Goal: Task Accomplishment & Management: Complete application form

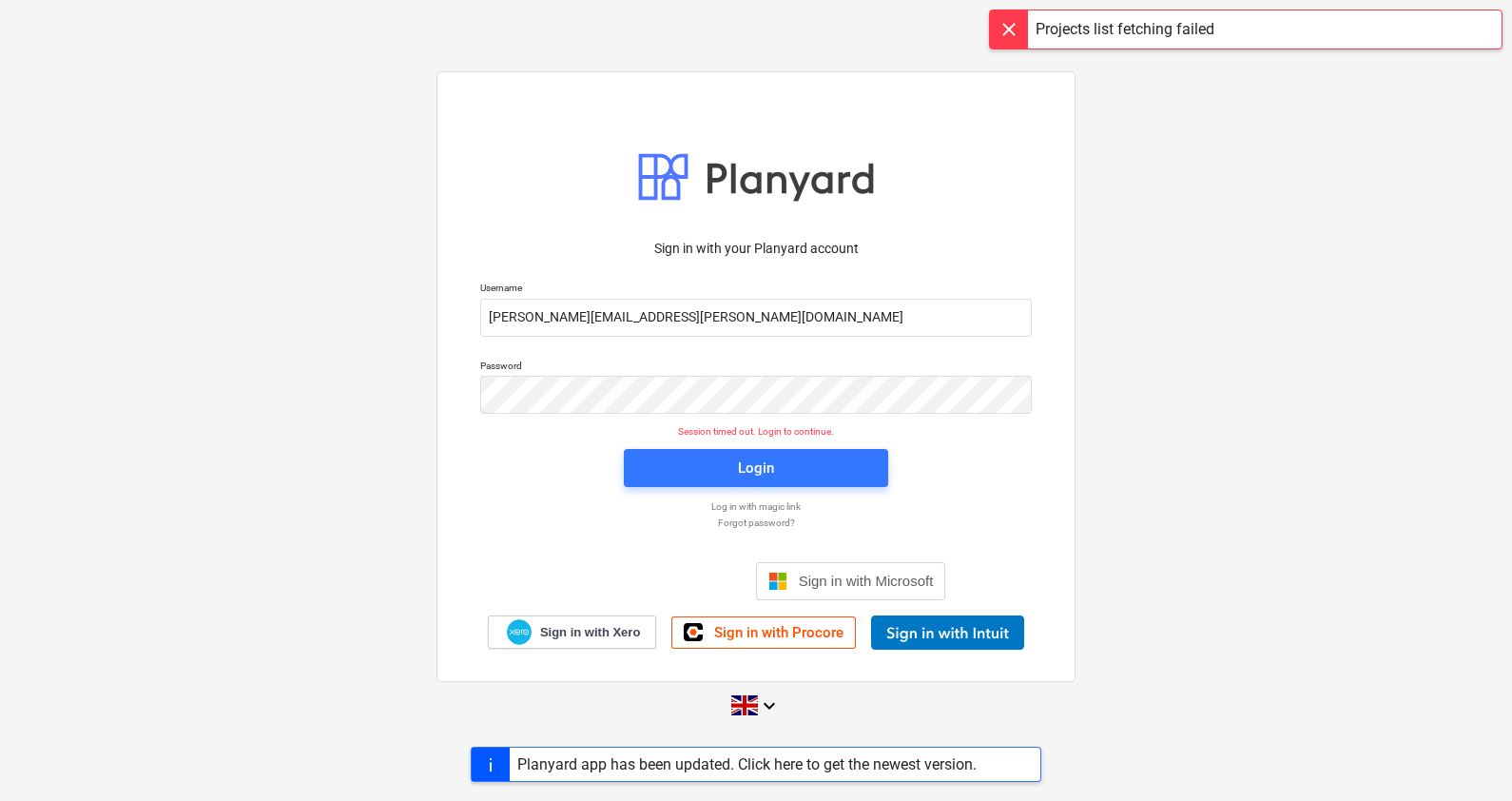
click at [766, 504] on p "Log in with magic link" at bounding box center [756, 506] width 570 height 13
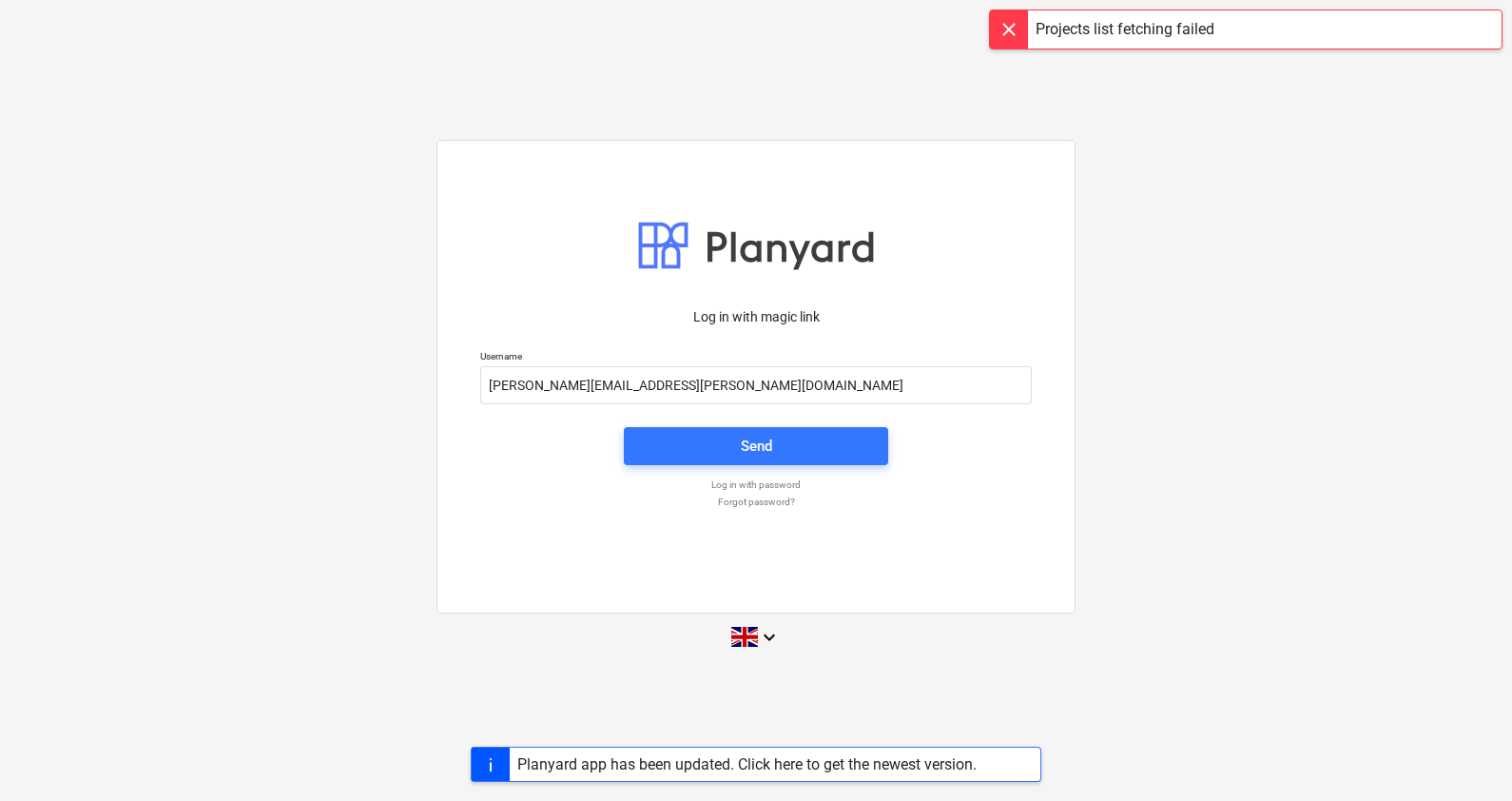
drag, startPoint x: 741, startPoint y: 455, endPoint x: 1436, endPoint y: -89, distance: 882.6
click at [1436, 0] on html "Log in with magic link Username [PERSON_NAME][EMAIL_ADDRESS][PERSON_NAME][DOMAI…" at bounding box center [756, 400] width 1512 height 801
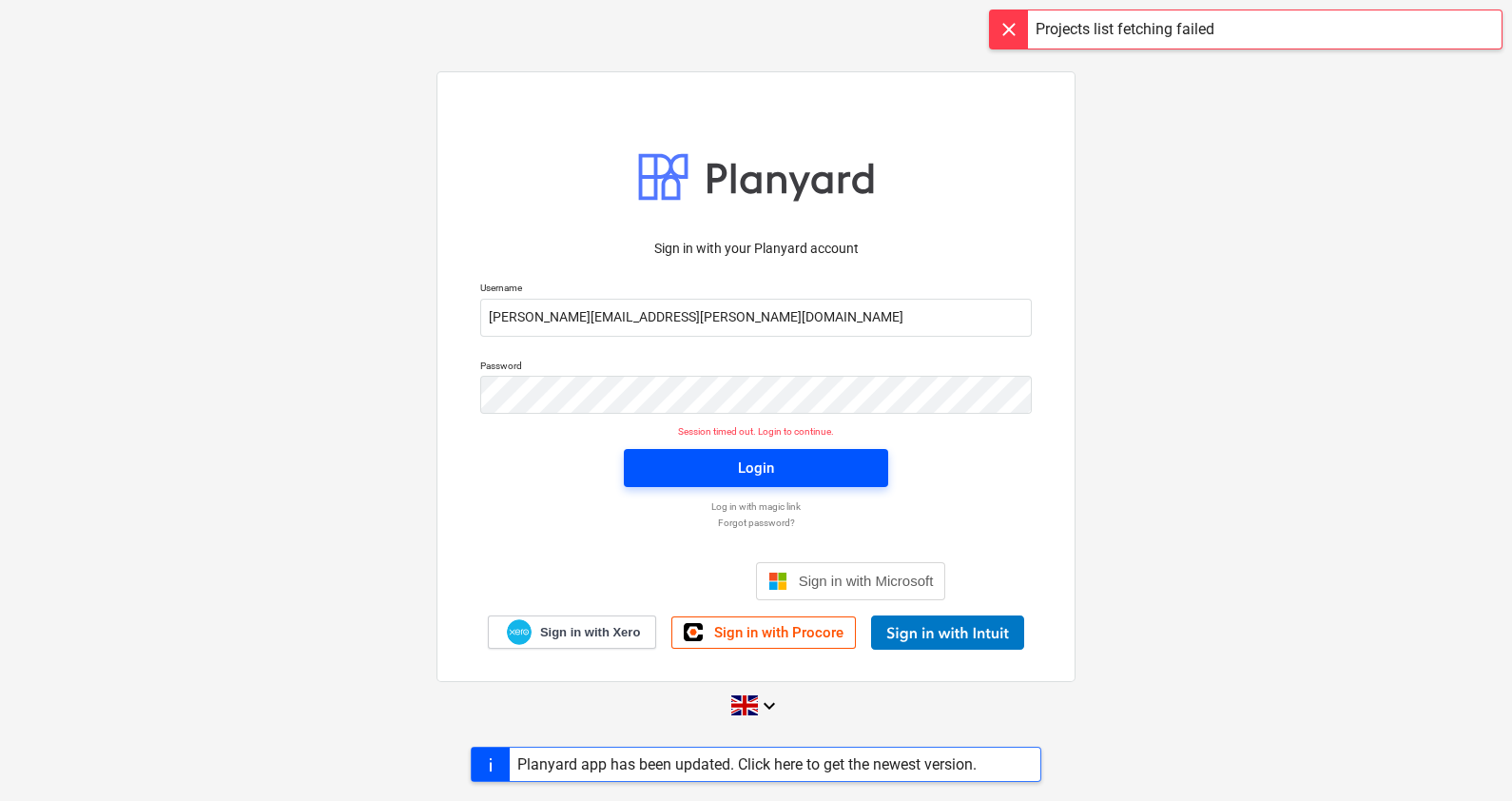
click at [783, 473] on span "Login" at bounding box center [756, 467] width 219 height 24
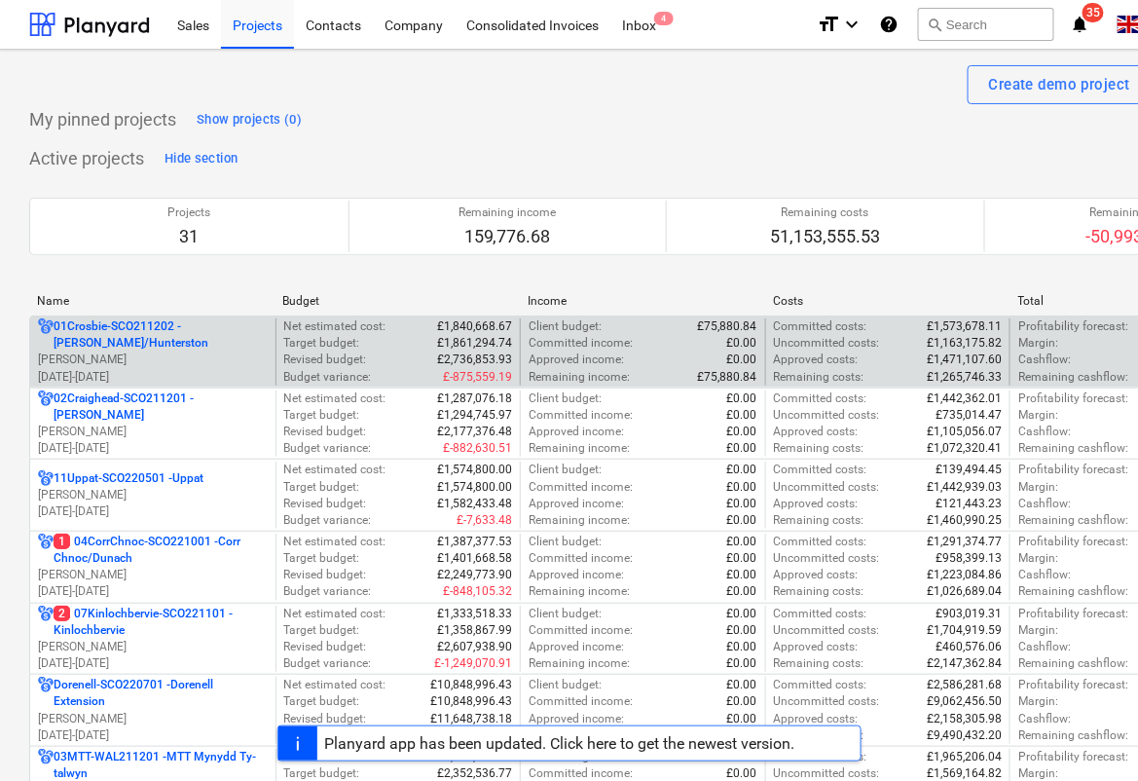
click at [167, 362] on p "[PERSON_NAME]" at bounding box center [153, 360] width 230 height 17
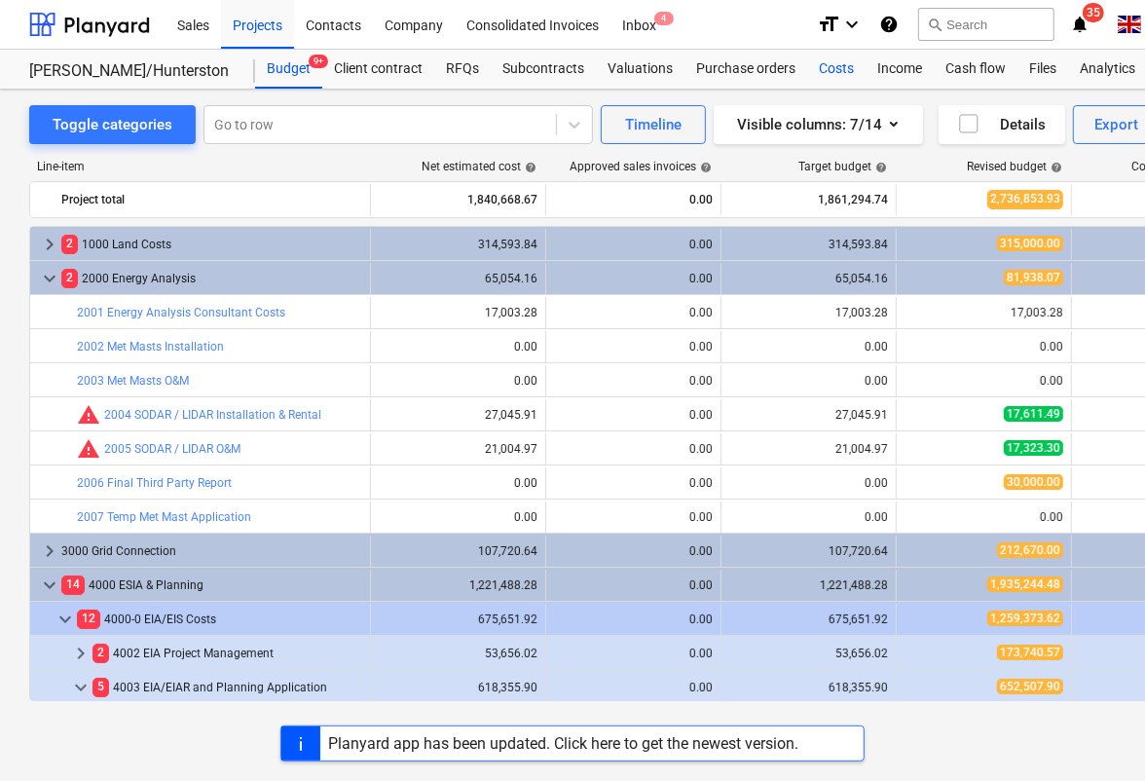
click at [818, 63] on div "Costs" at bounding box center [836, 69] width 58 height 39
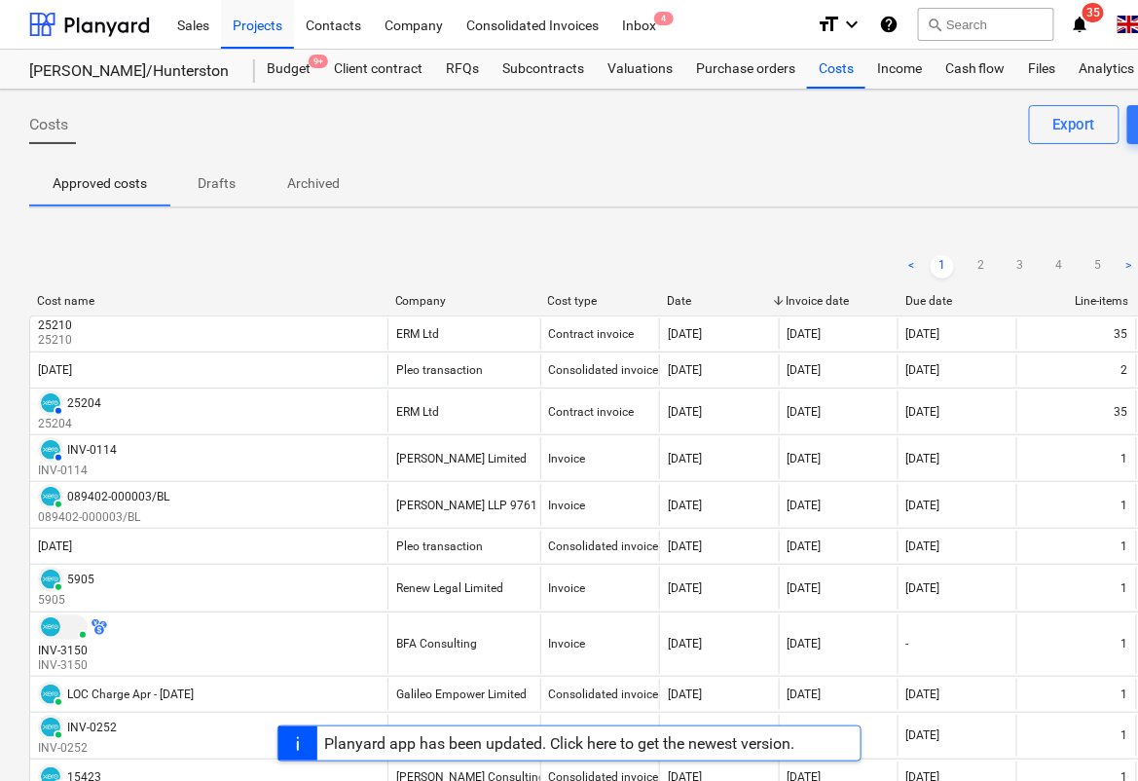
scroll to position [0, 193]
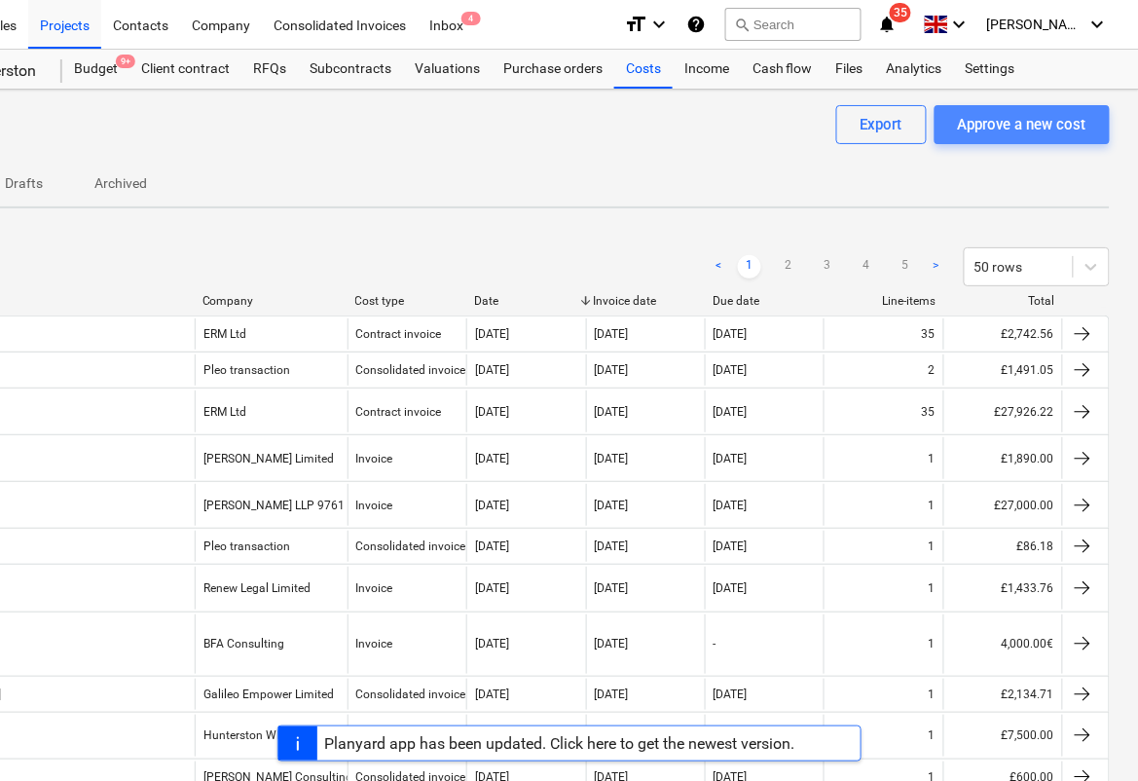
click at [1036, 114] on div "Approve a new cost" at bounding box center [1022, 124] width 129 height 25
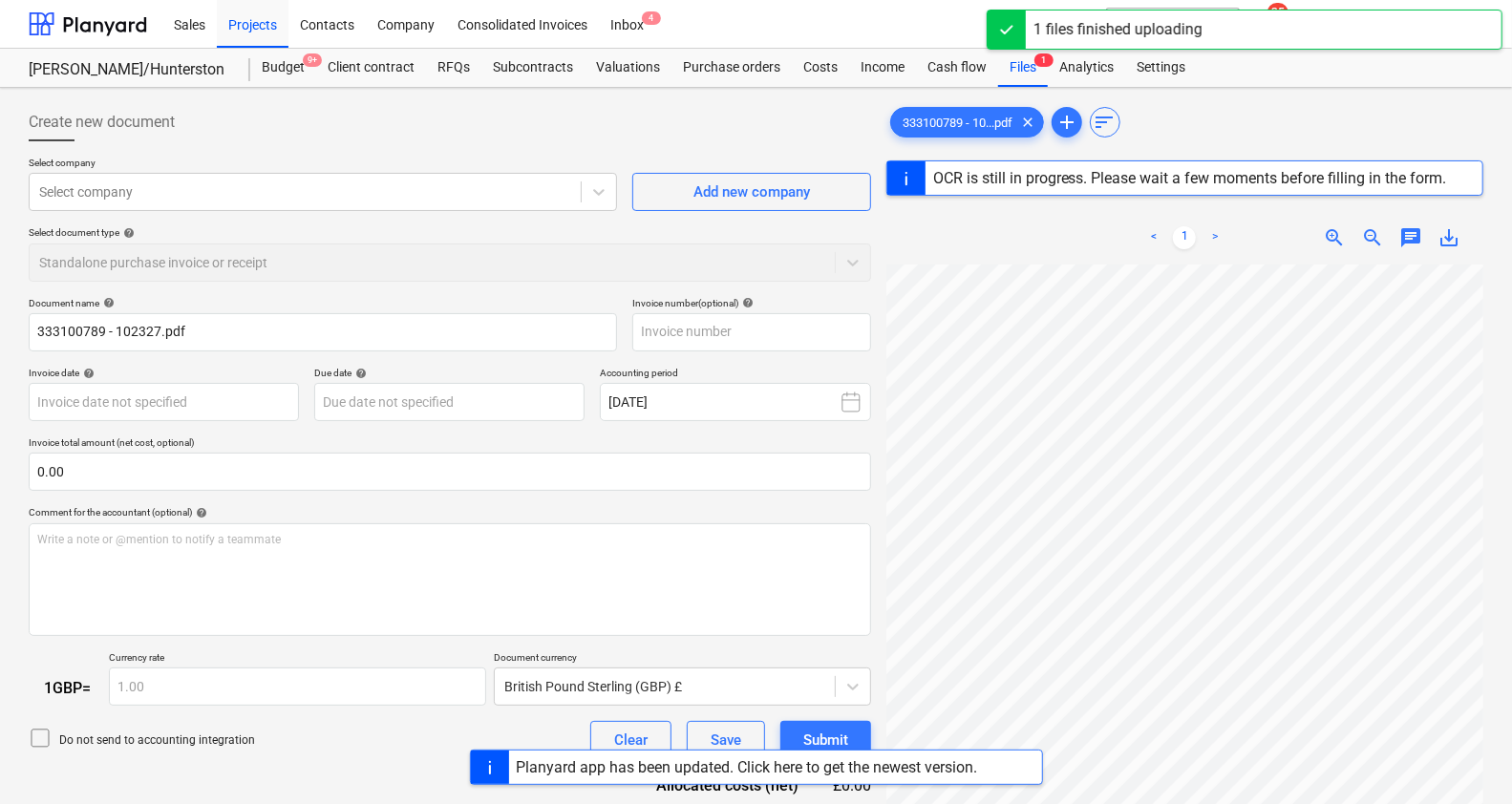
click at [229, 253] on div "Select document type help Standalone purchase invoice or receipt" at bounding box center [449, 254] width 842 height 55
click at [222, 217] on div "Select company Select company Add new company Select document type help Standal…" at bounding box center [449, 226] width 842 height 140
click at [203, 200] on div at bounding box center [305, 191] width 531 height 19
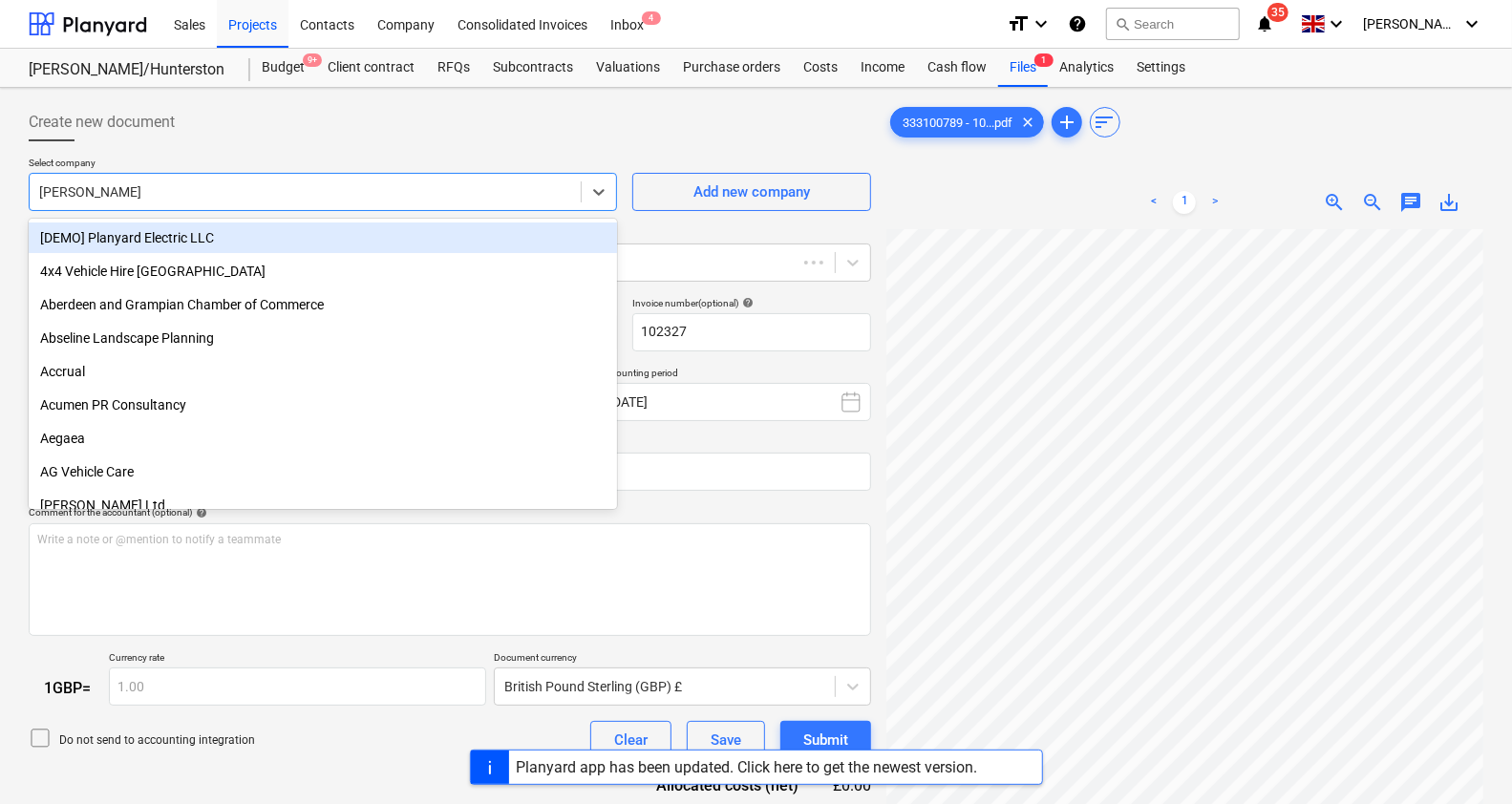
type input "102327"
type input "[DATE]"
click at [587, 107] on div "Create new document" at bounding box center [449, 122] width 842 height 38
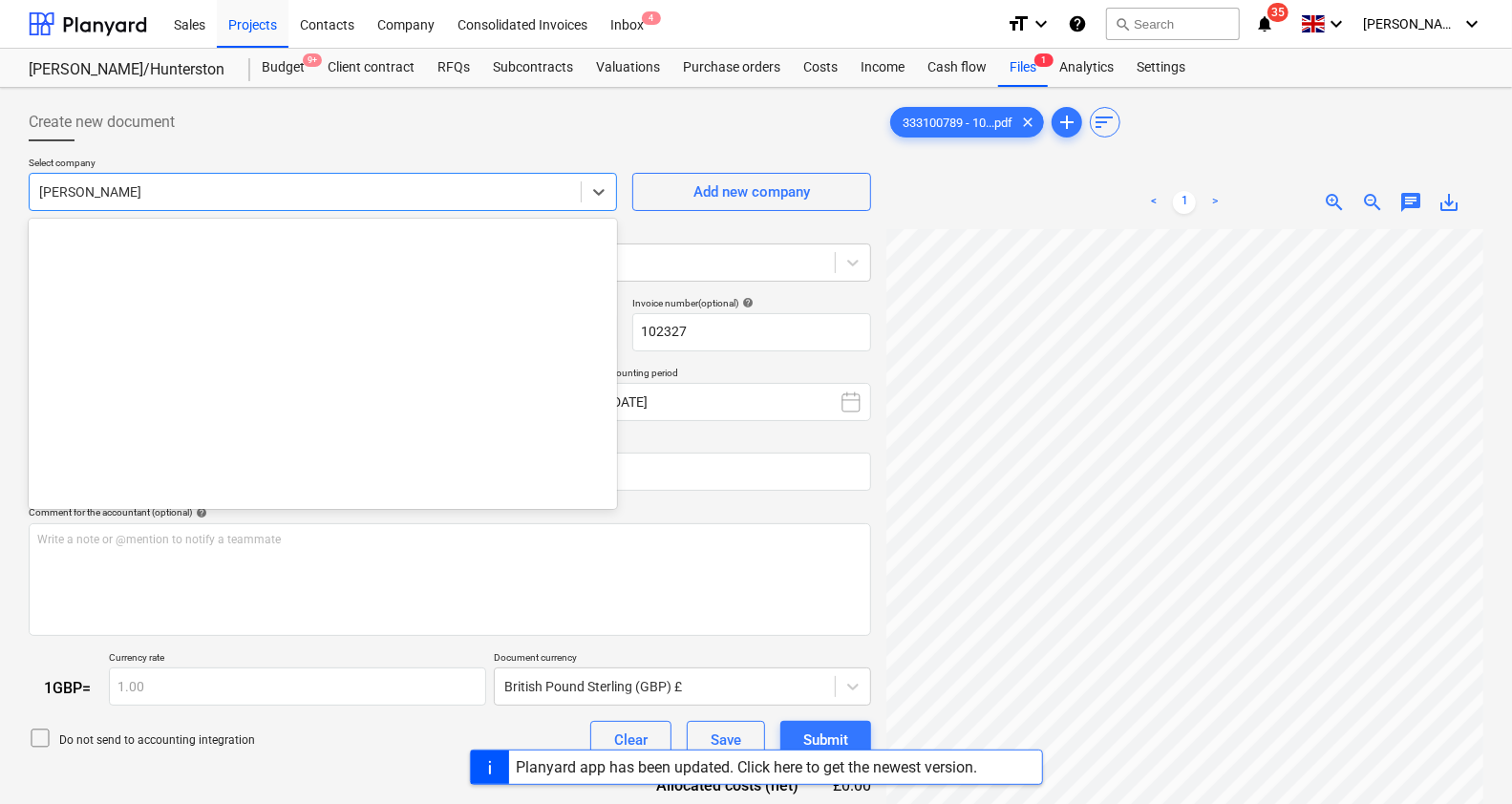
click at [390, 179] on div "[PERSON_NAME]" at bounding box center [305, 191] width 551 height 26
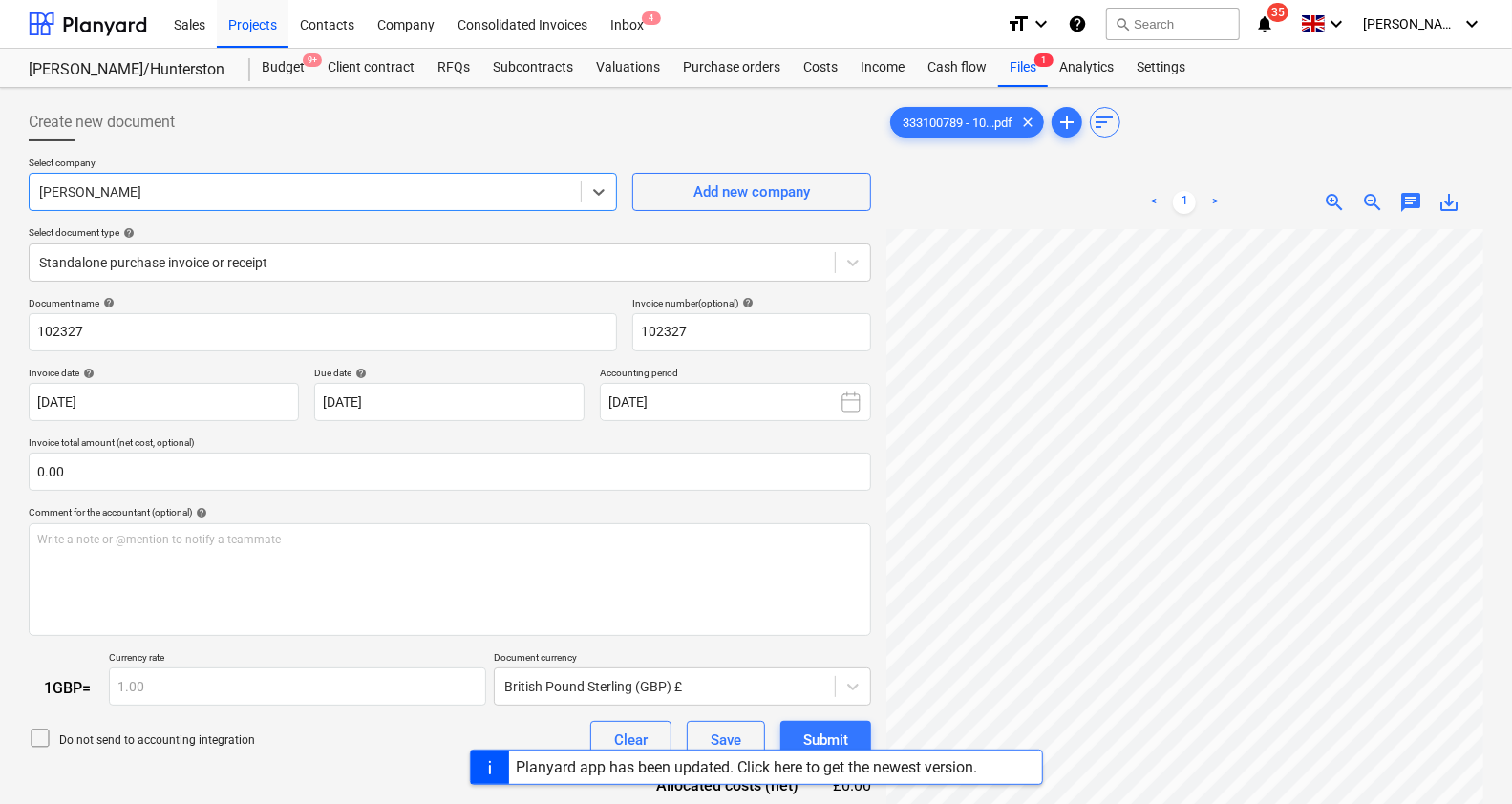
click at [390, 179] on div "[PERSON_NAME]" at bounding box center [305, 191] width 551 height 26
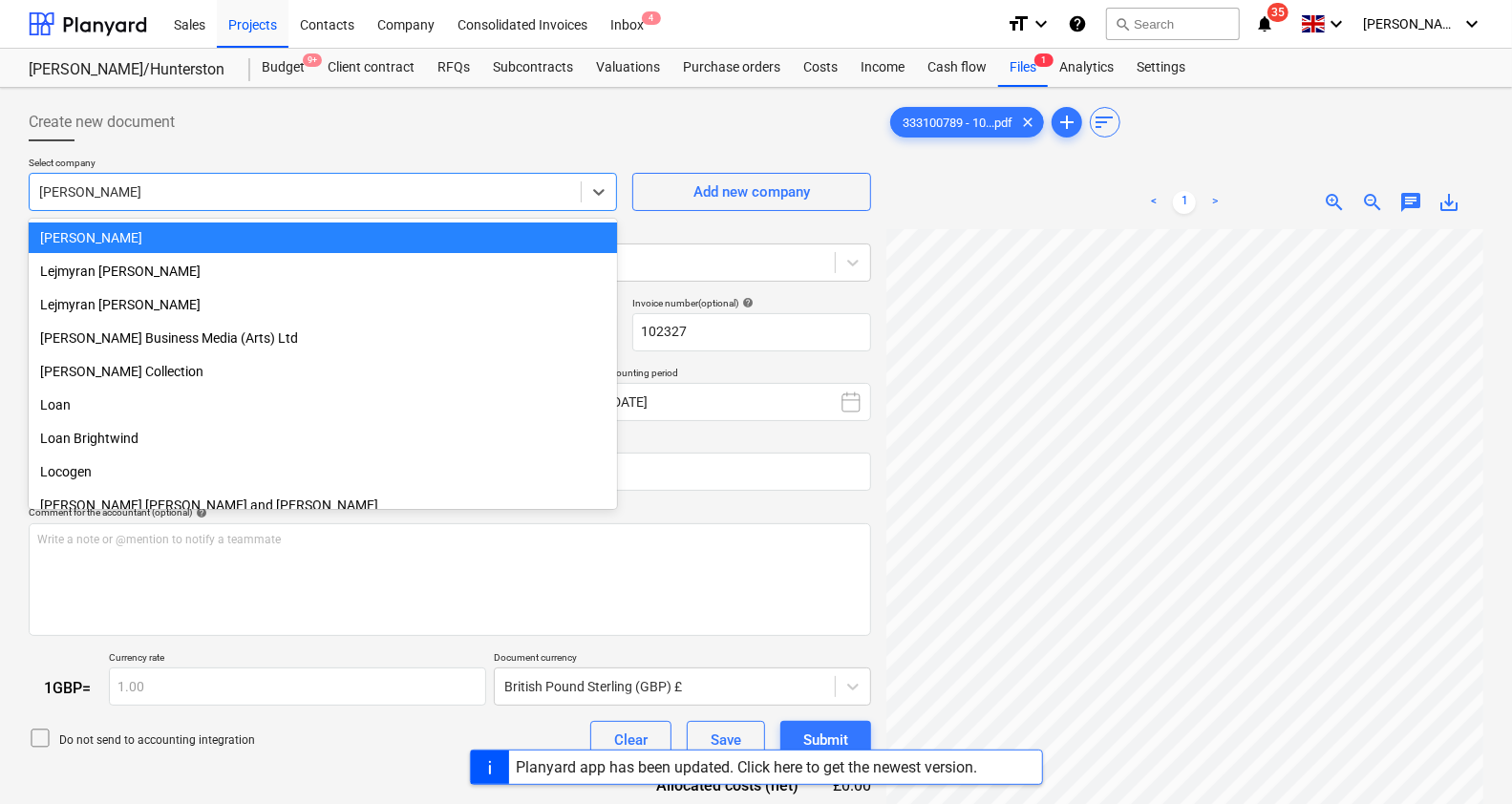
click at [390, 179] on div "[PERSON_NAME]" at bounding box center [305, 191] width 551 height 26
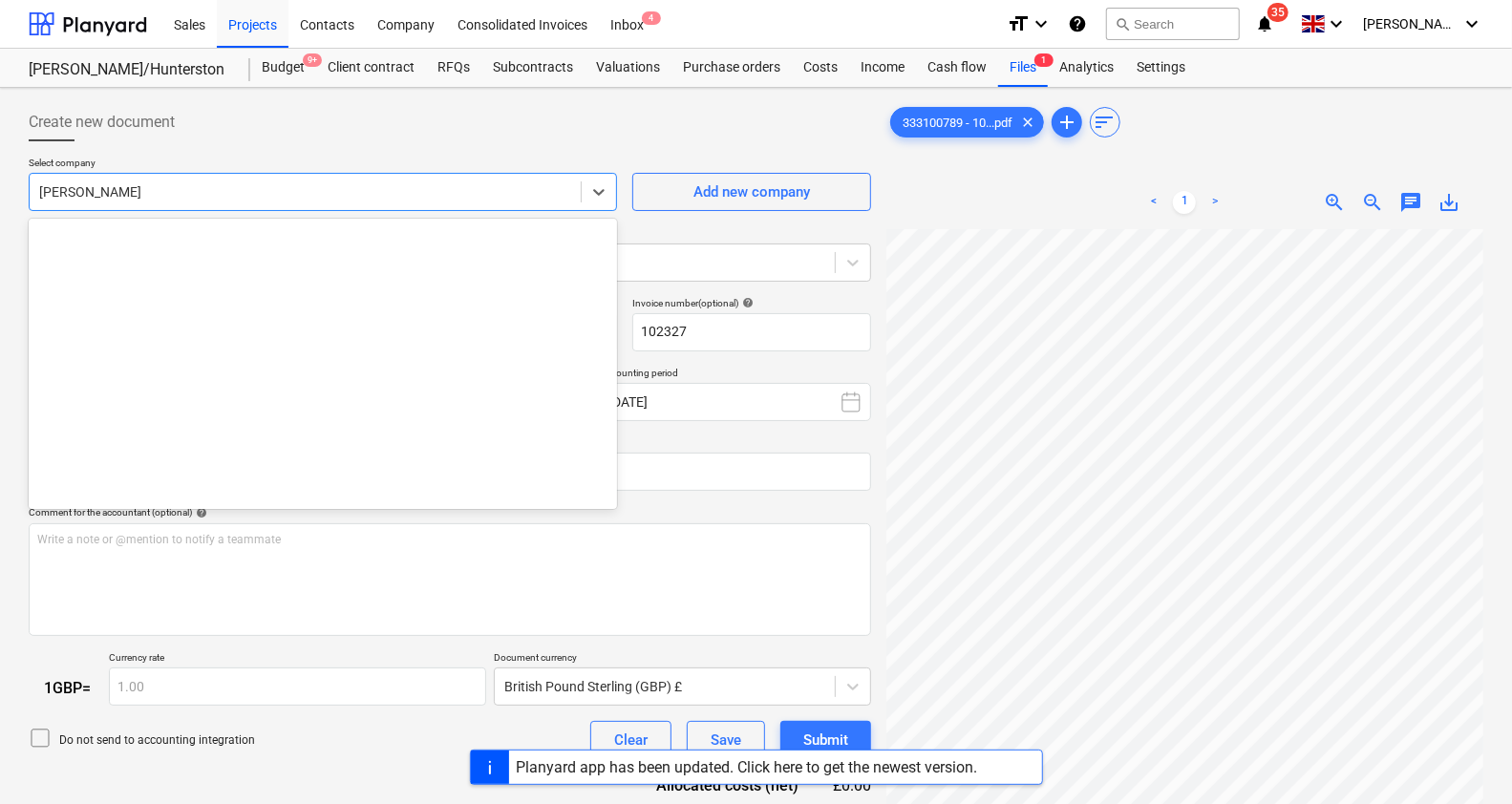
click at [390, 179] on div "[PERSON_NAME]" at bounding box center [305, 191] width 551 height 26
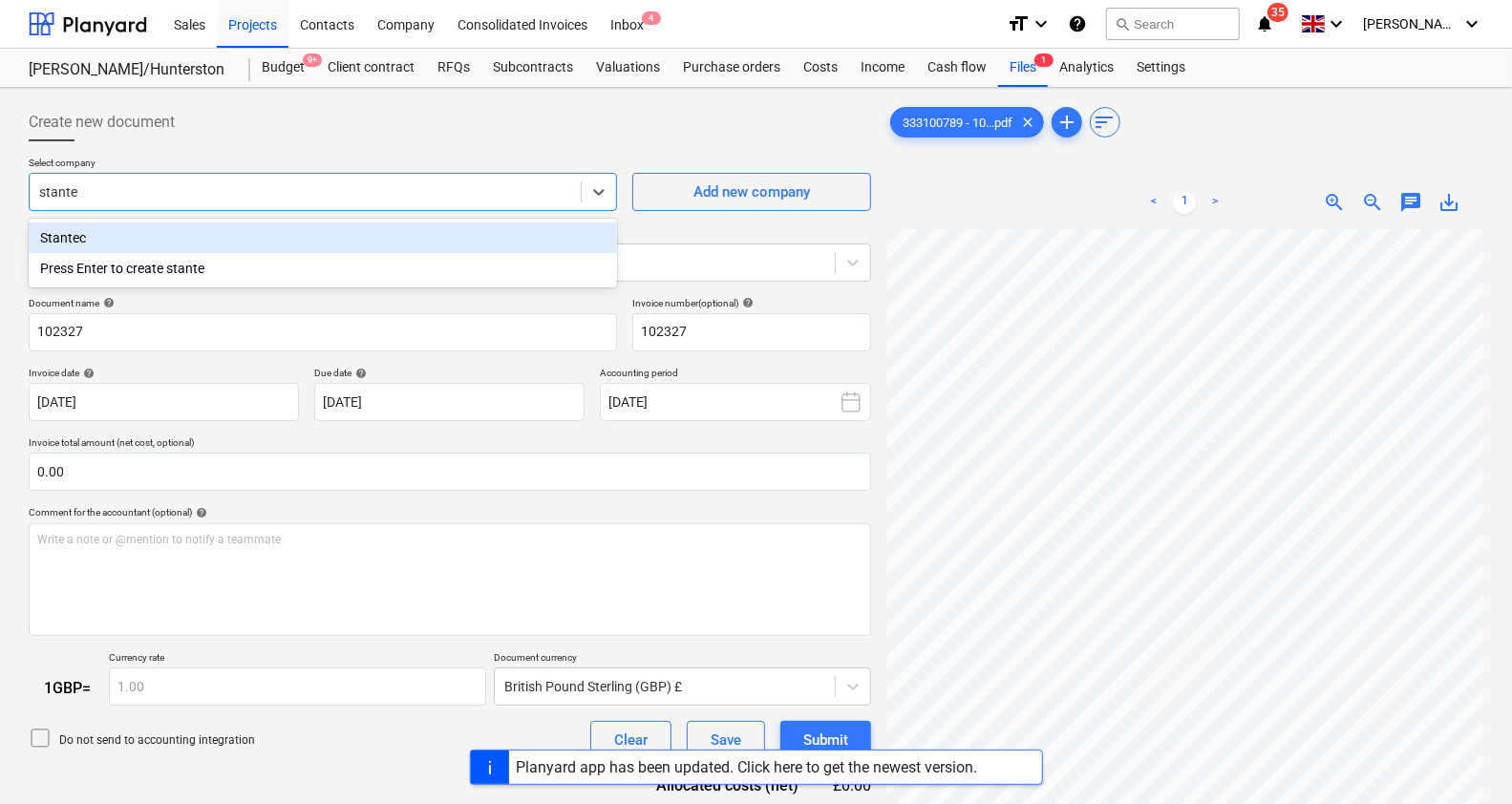
type input "stantec"
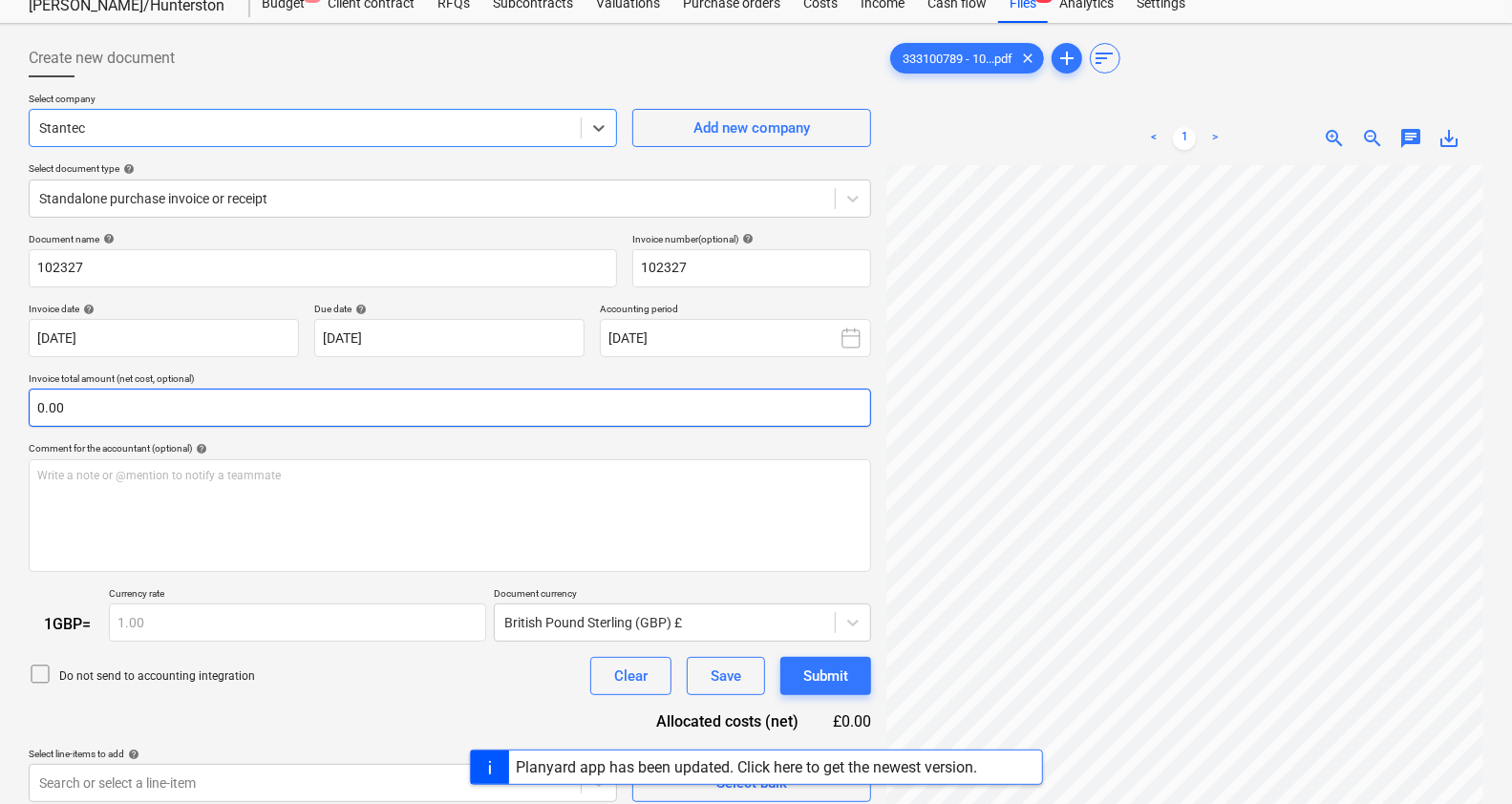
scroll to position [65, 0]
click at [855, 192] on icon at bounding box center [852, 197] width 19 height 19
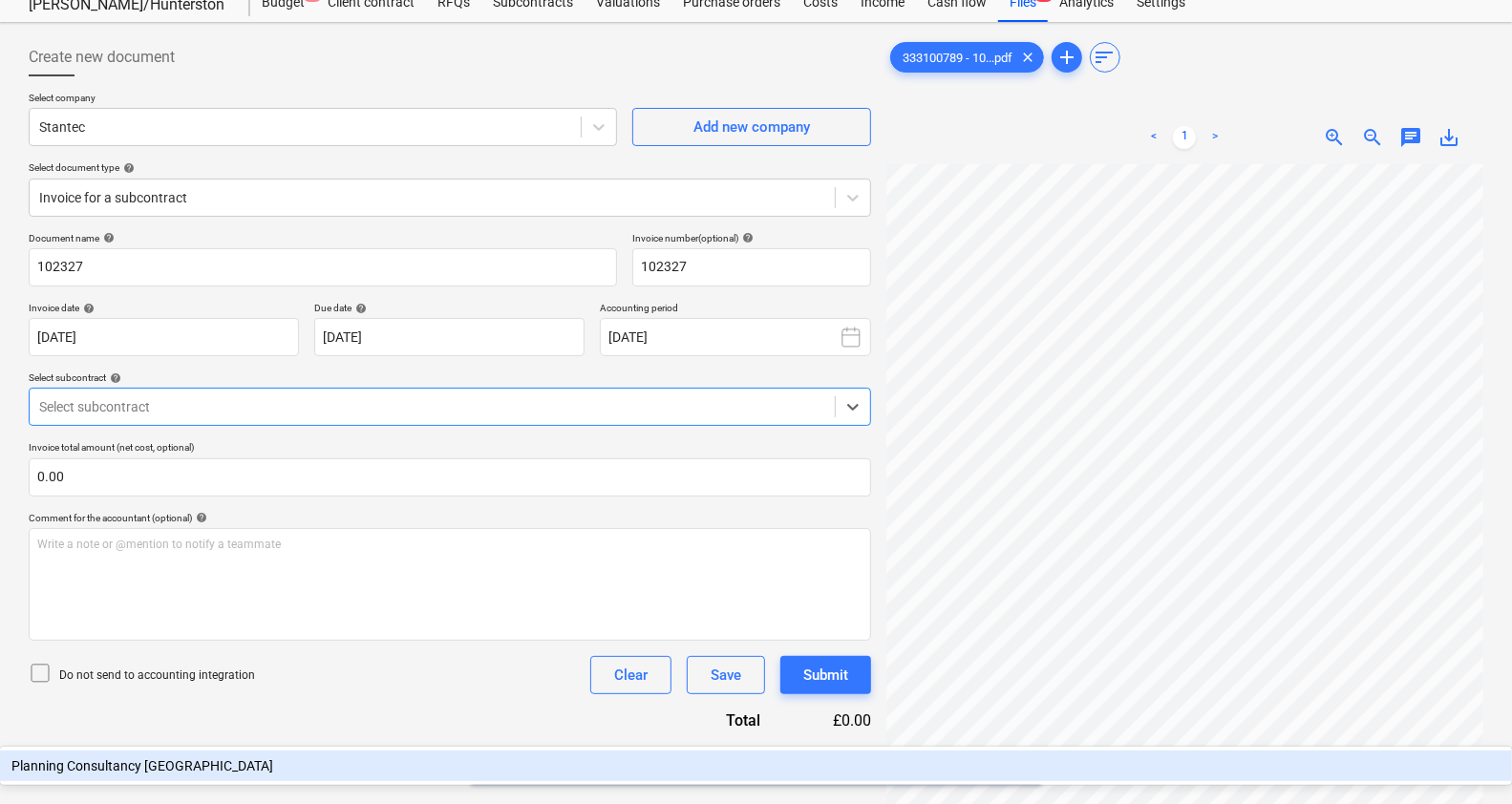
click at [207, 400] on div at bounding box center [431, 406] width 785 height 19
click at [191, 750] on div "Planning Consultancy [GEOGRAPHIC_DATA]" at bounding box center [756, 765] width 1512 height 30
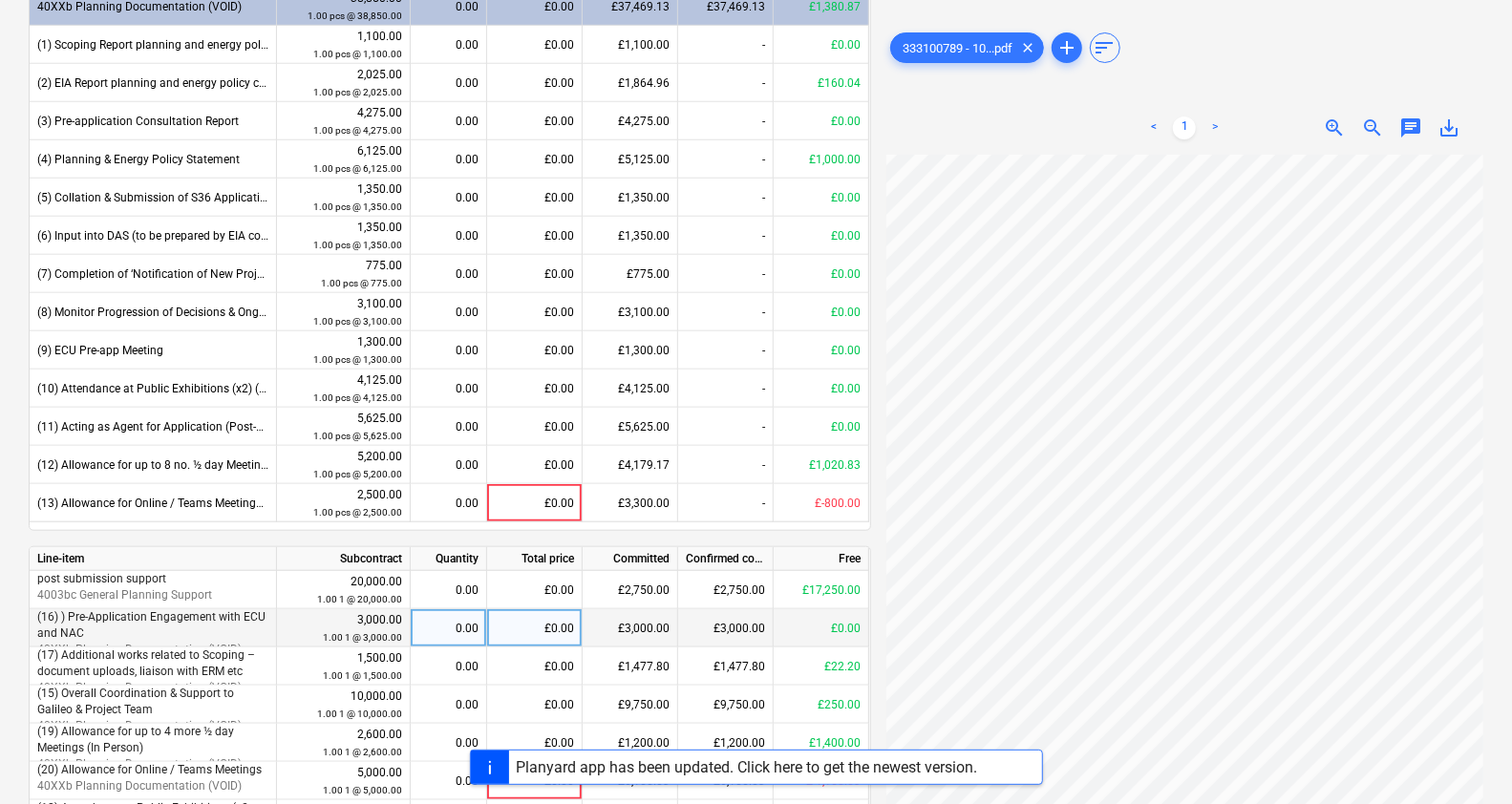
scroll to position [897, 0]
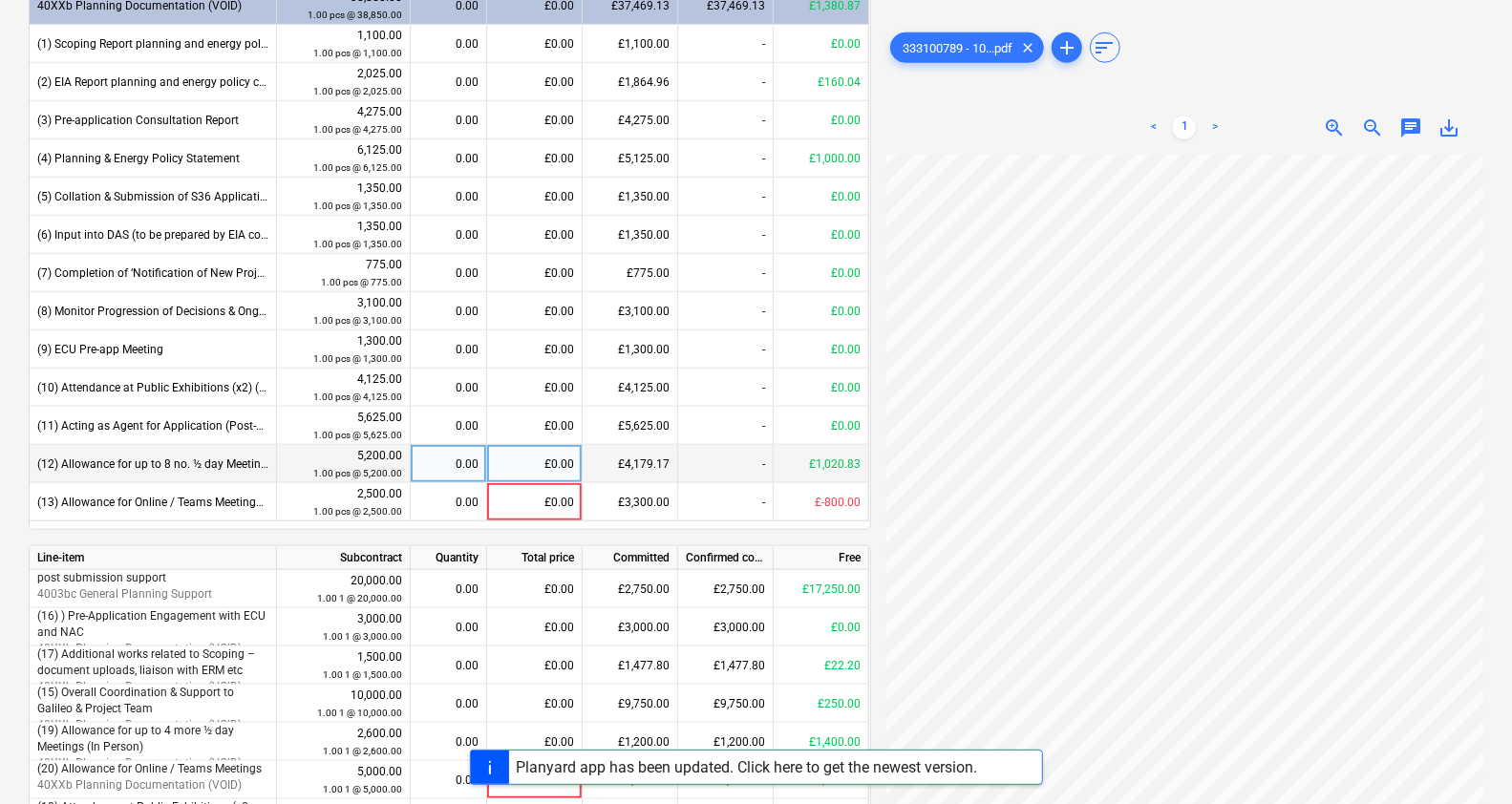
click at [524, 466] on div "£0.00" at bounding box center [534, 464] width 95 height 38
type input "1020"
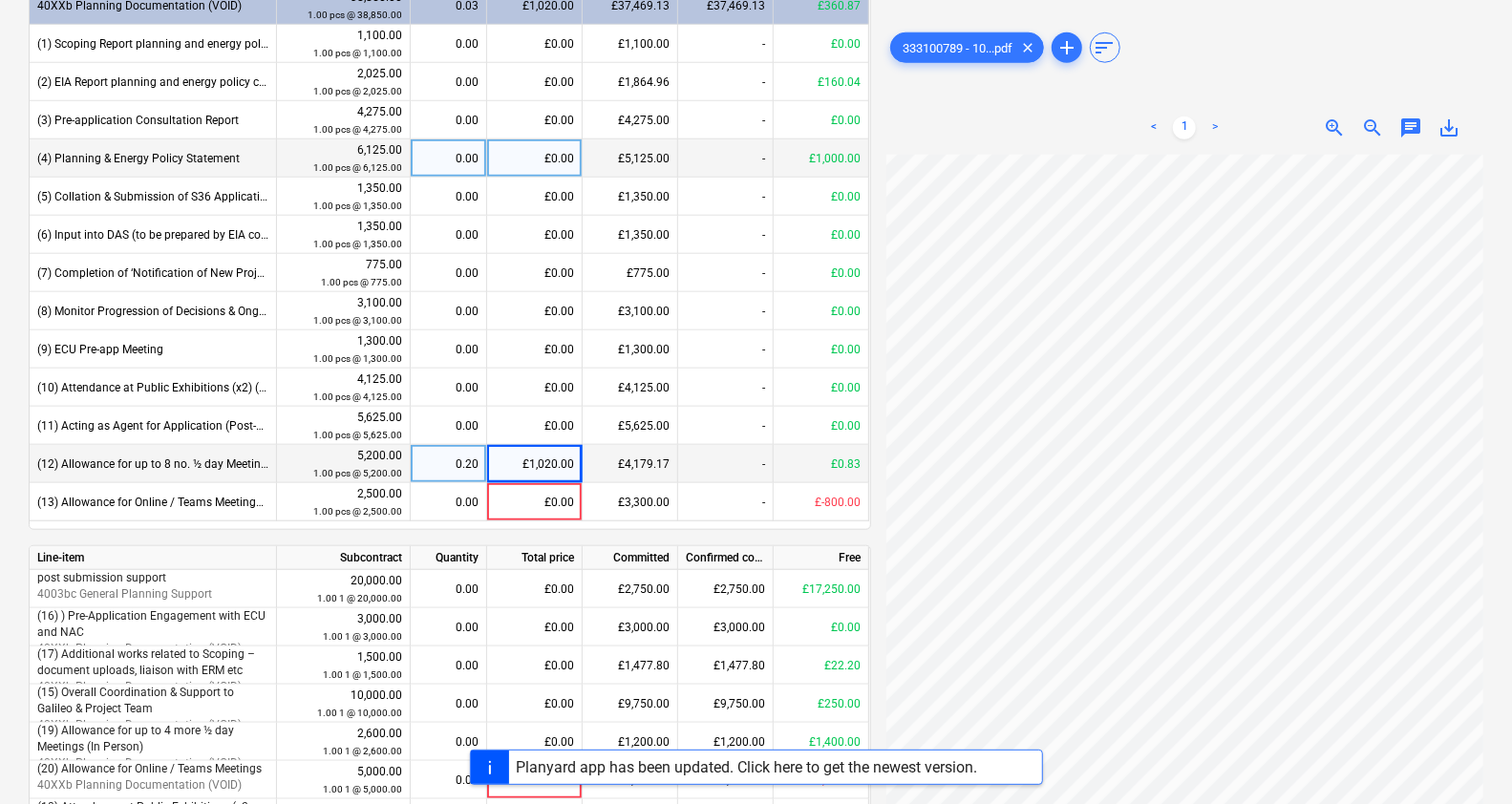
click at [501, 165] on div "£0.00" at bounding box center [534, 158] width 95 height 38
type input "1000"
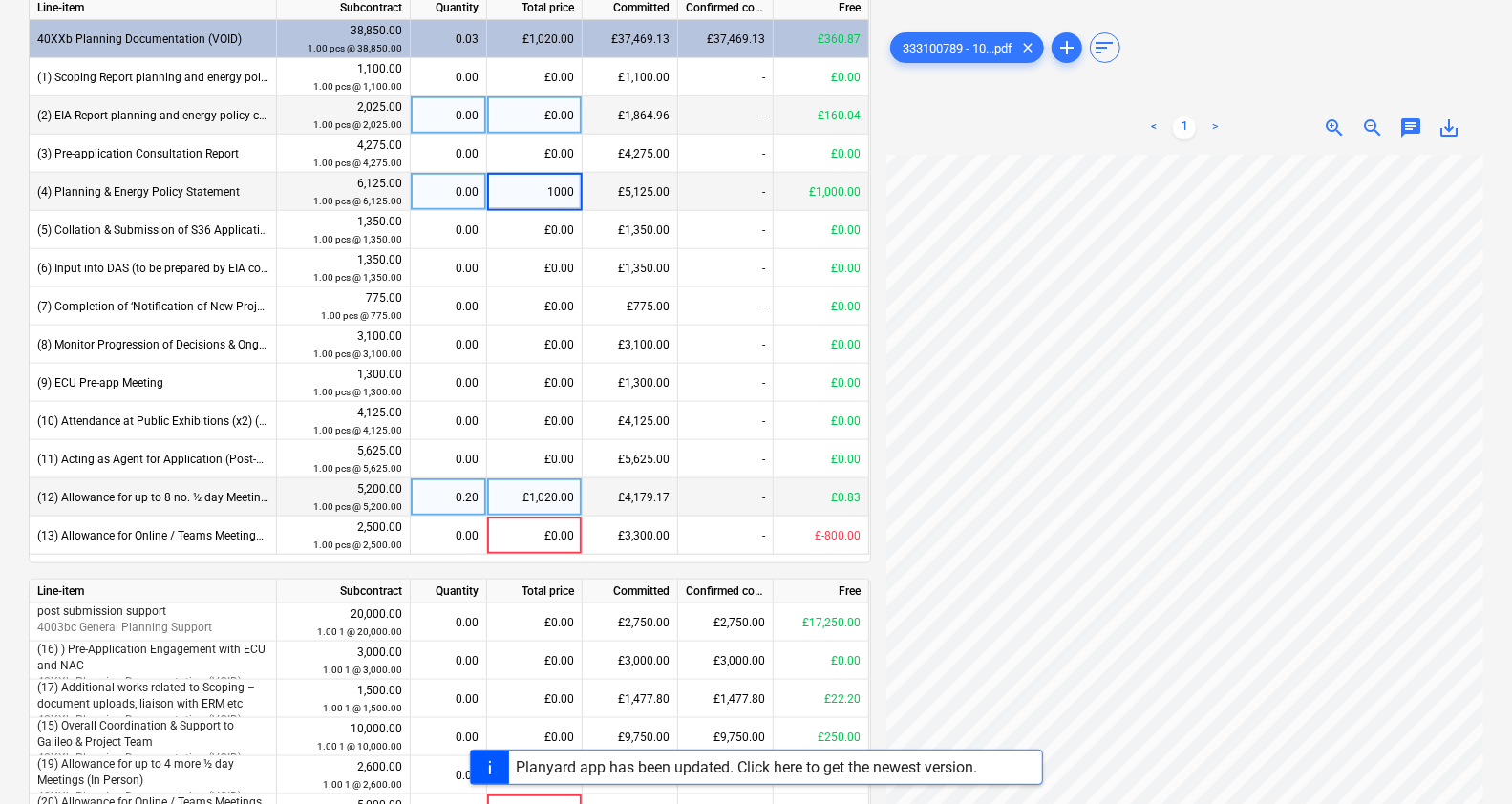
scroll to position [863, 0]
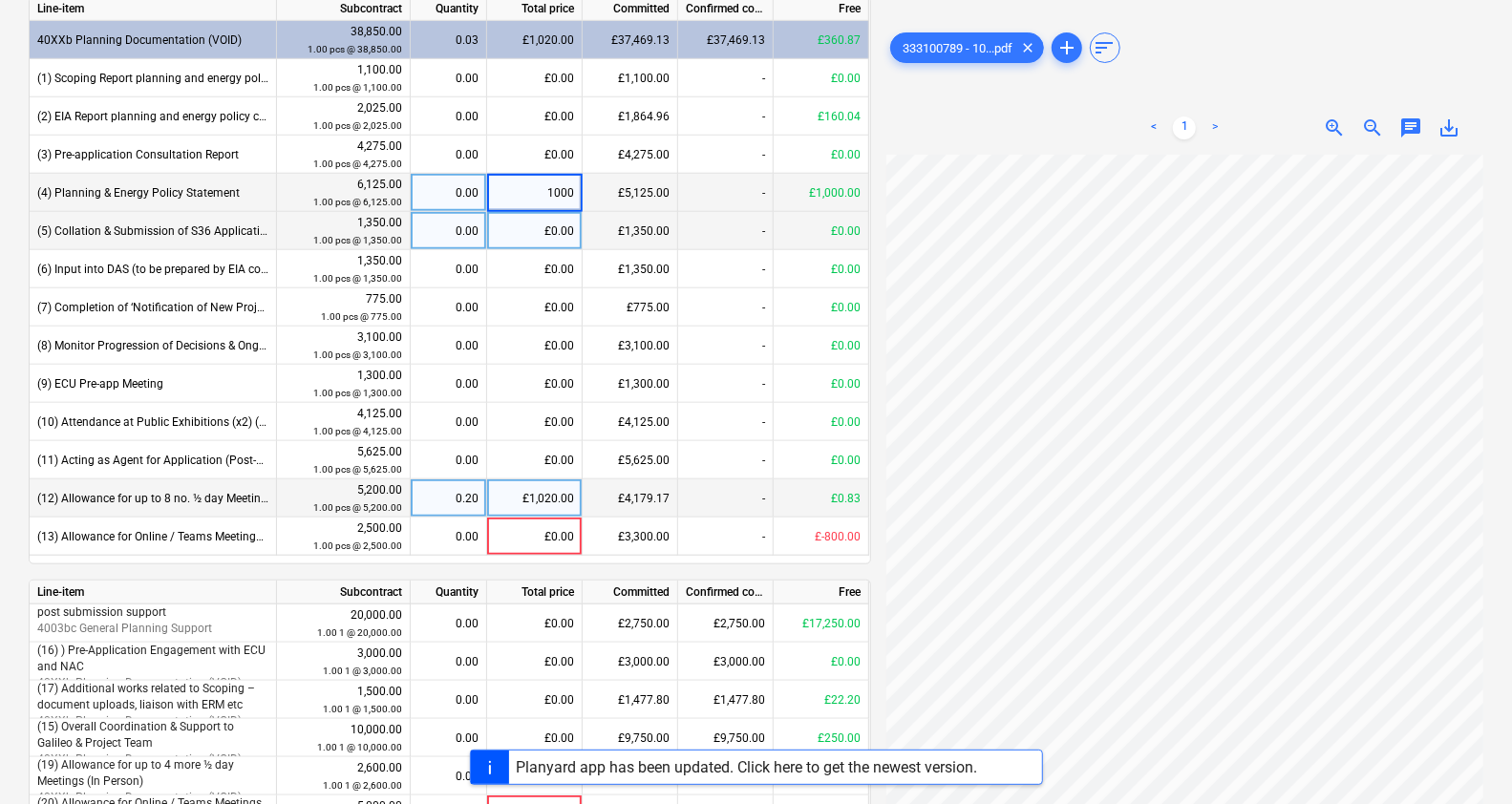
click at [650, 214] on div "£1,350.00" at bounding box center [630, 230] width 95 height 38
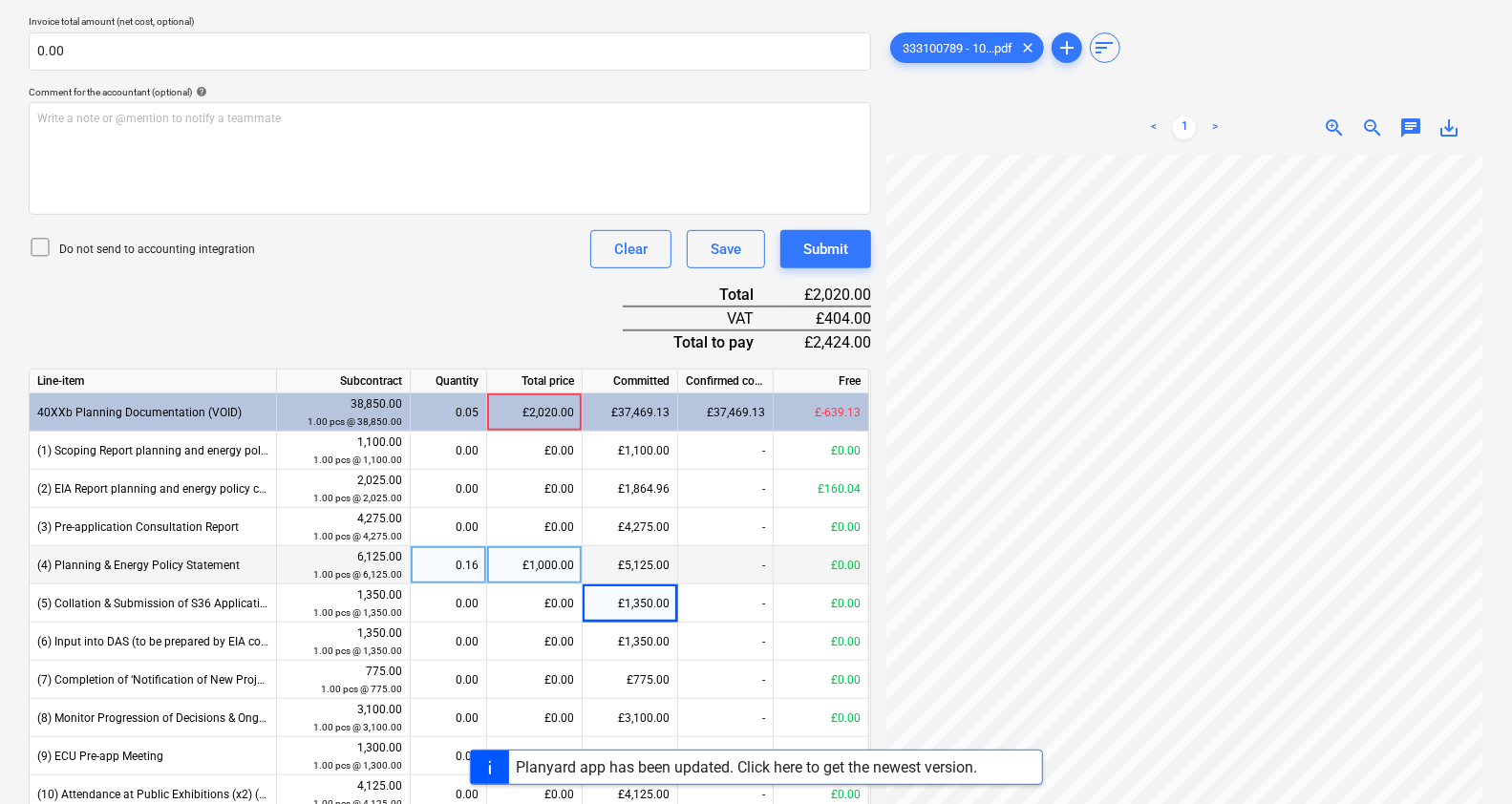
scroll to position [468, 0]
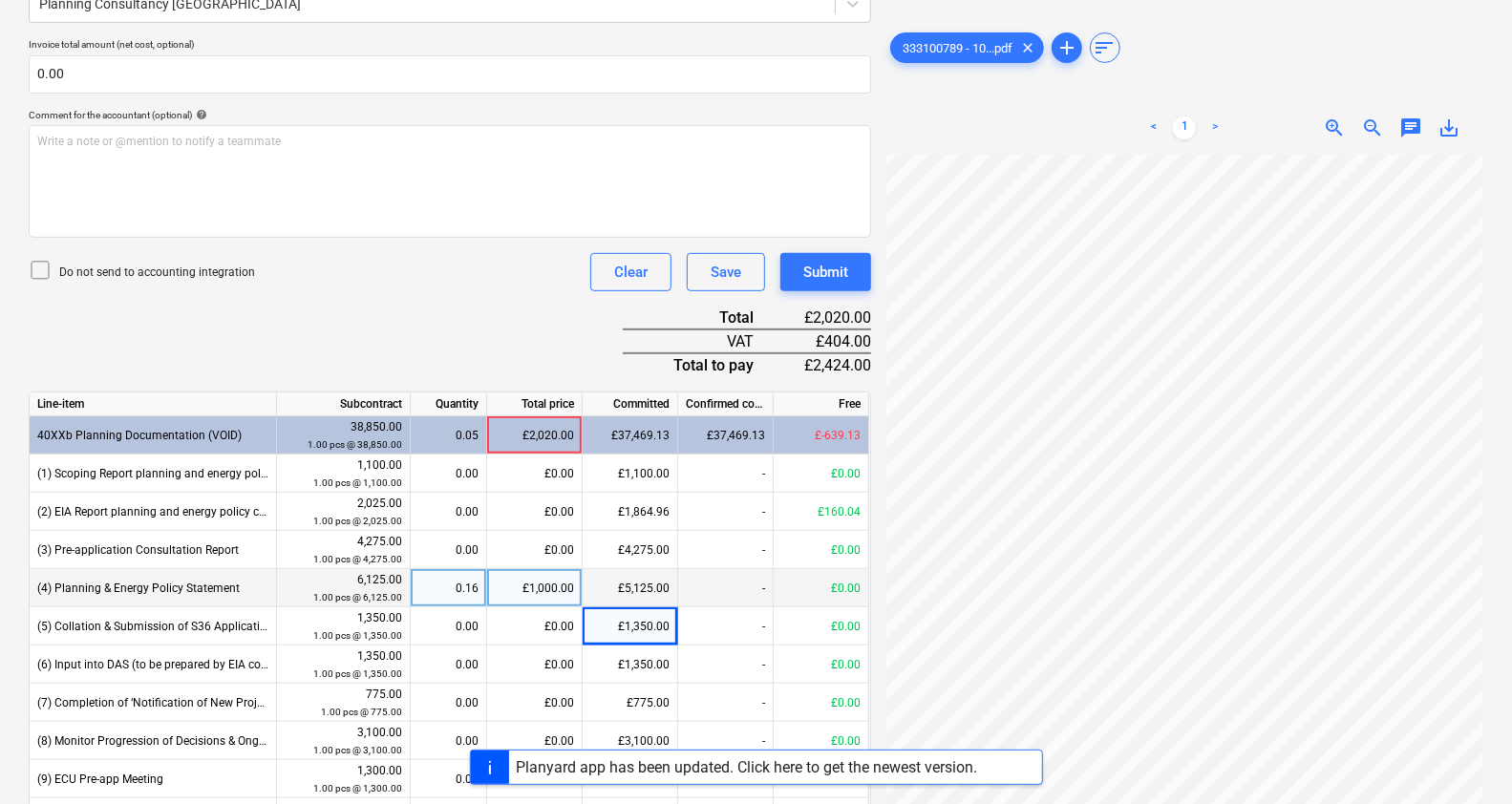
click at [542, 584] on div "£1,000.00" at bounding box center [534, 587] width 95 height 38
type input "300"
click at [496, 298] on div "Document name help 102327 Invoice number (optional) help 102327 Invoice date he…" at bounding box center [449, 598] width 842 height 1538
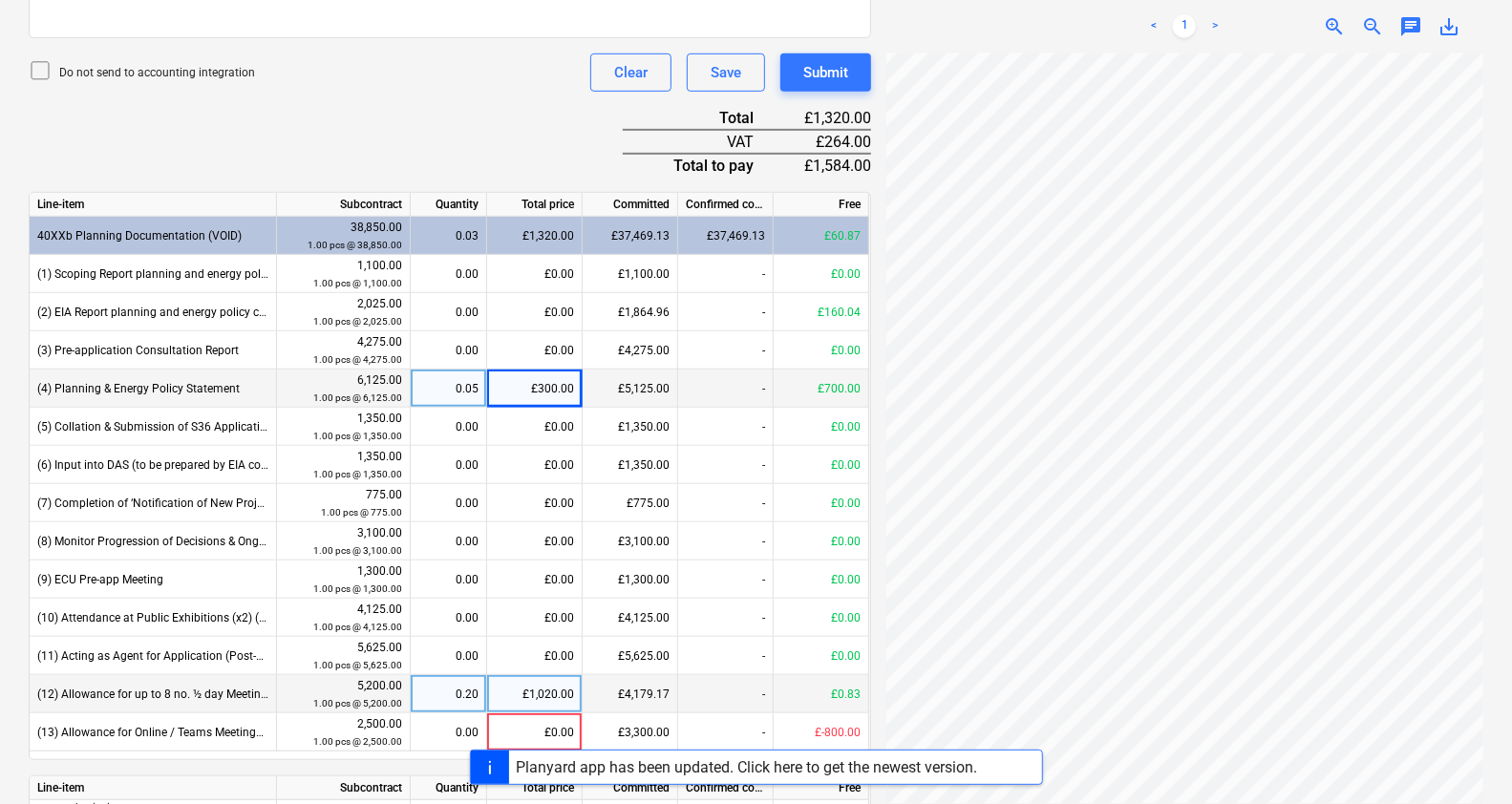
scroll to position [673, 0]
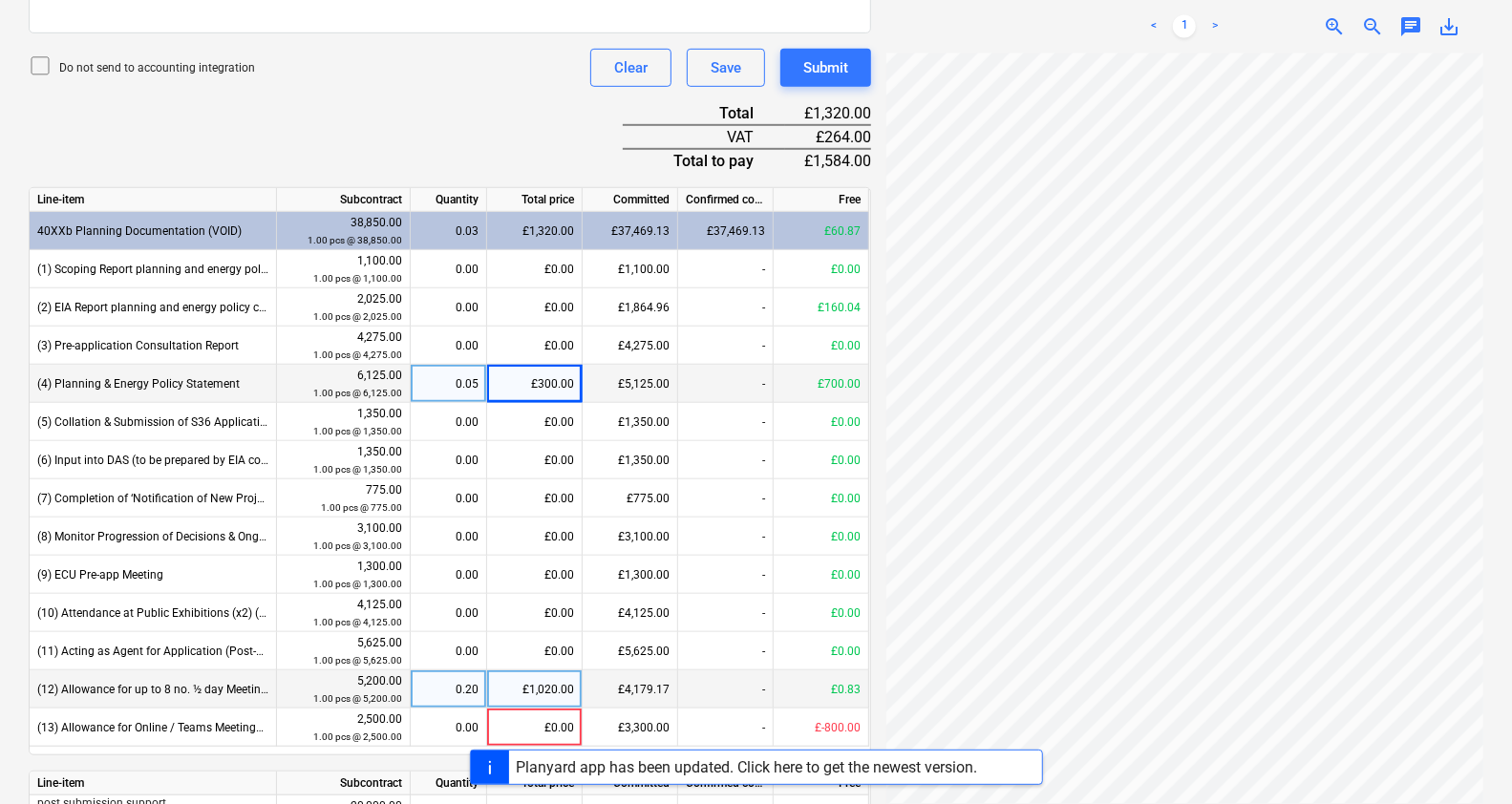
click at [557, 382] on div "£300.00" at bounding box center [534, 383] width 95 height 38
click at [557, 382] on input "300" at bounding box center [534, 383] width 94 height 37
click at [572, 385] on input "300" at bounding box center [534, 383] width 94 height 37
type input "360.87"
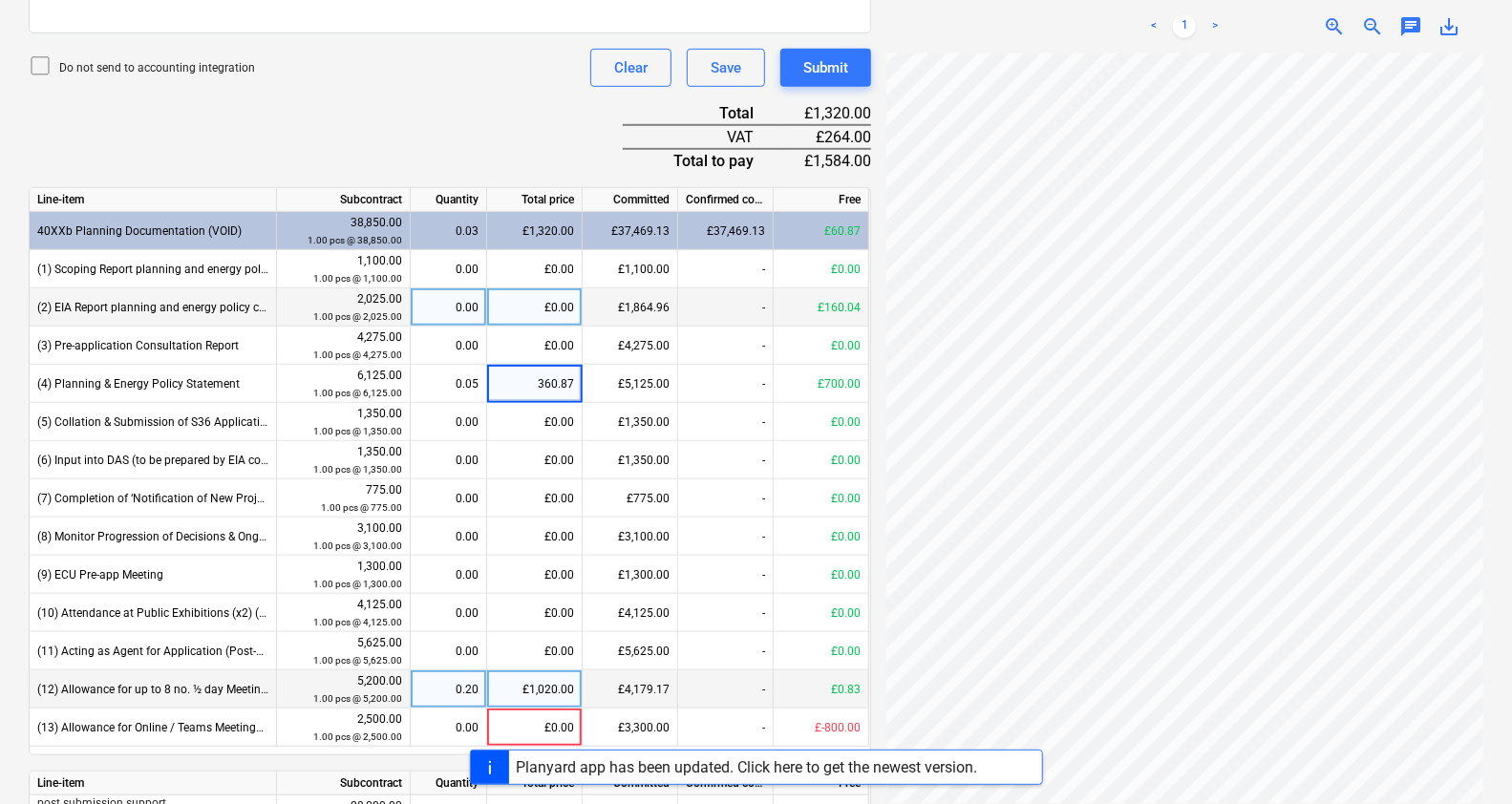
click at [512, 319] on div "£0.00" at bounding box center [534, 307] width 95 height 38
click at [456, 86] on div "Document name help 102327 Invoice number (optional) help 102327 Invoice date he…" at bounding box center [449, 393] width 842 height 1538
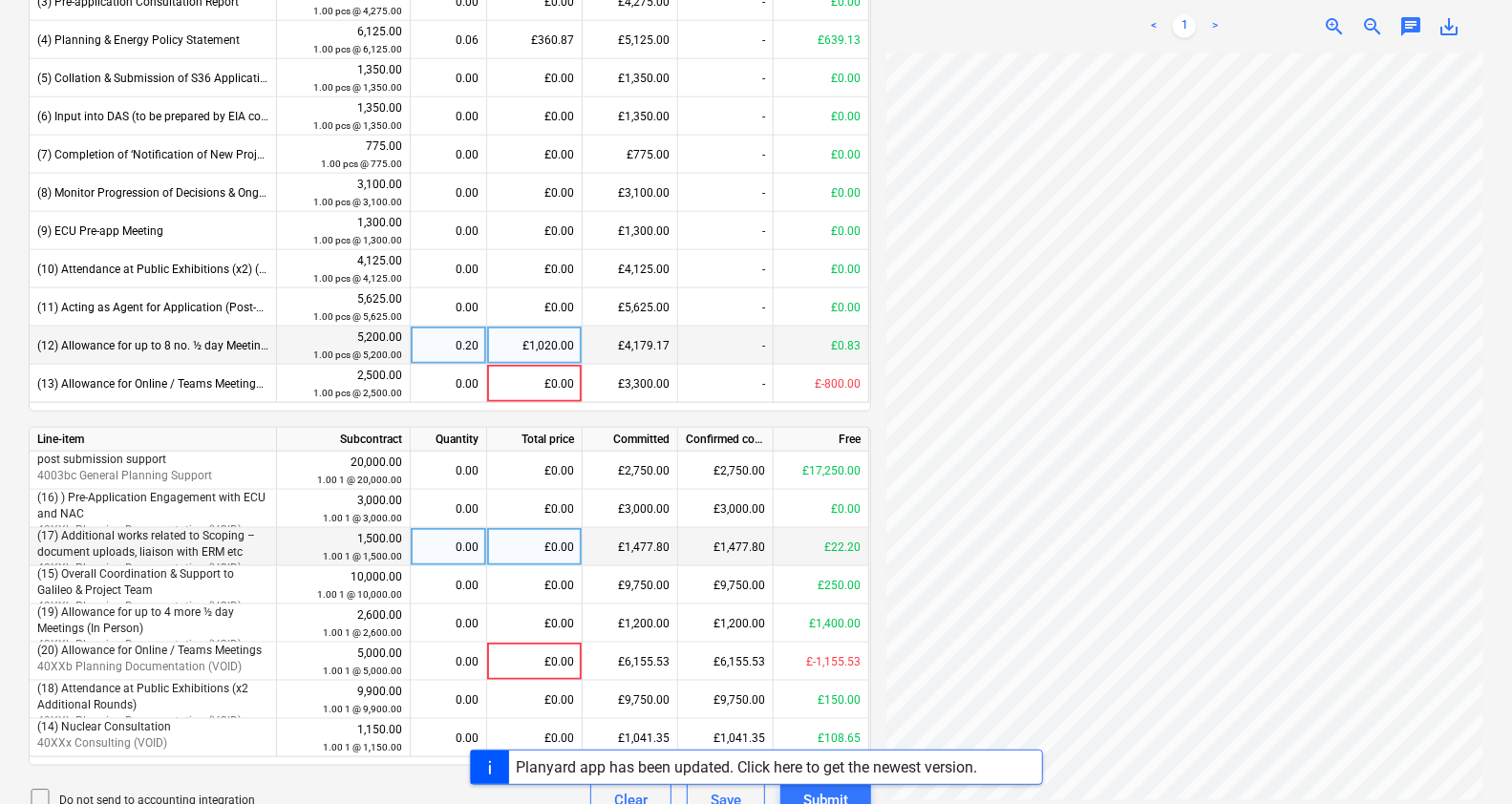
scroll to position [1024, 0]
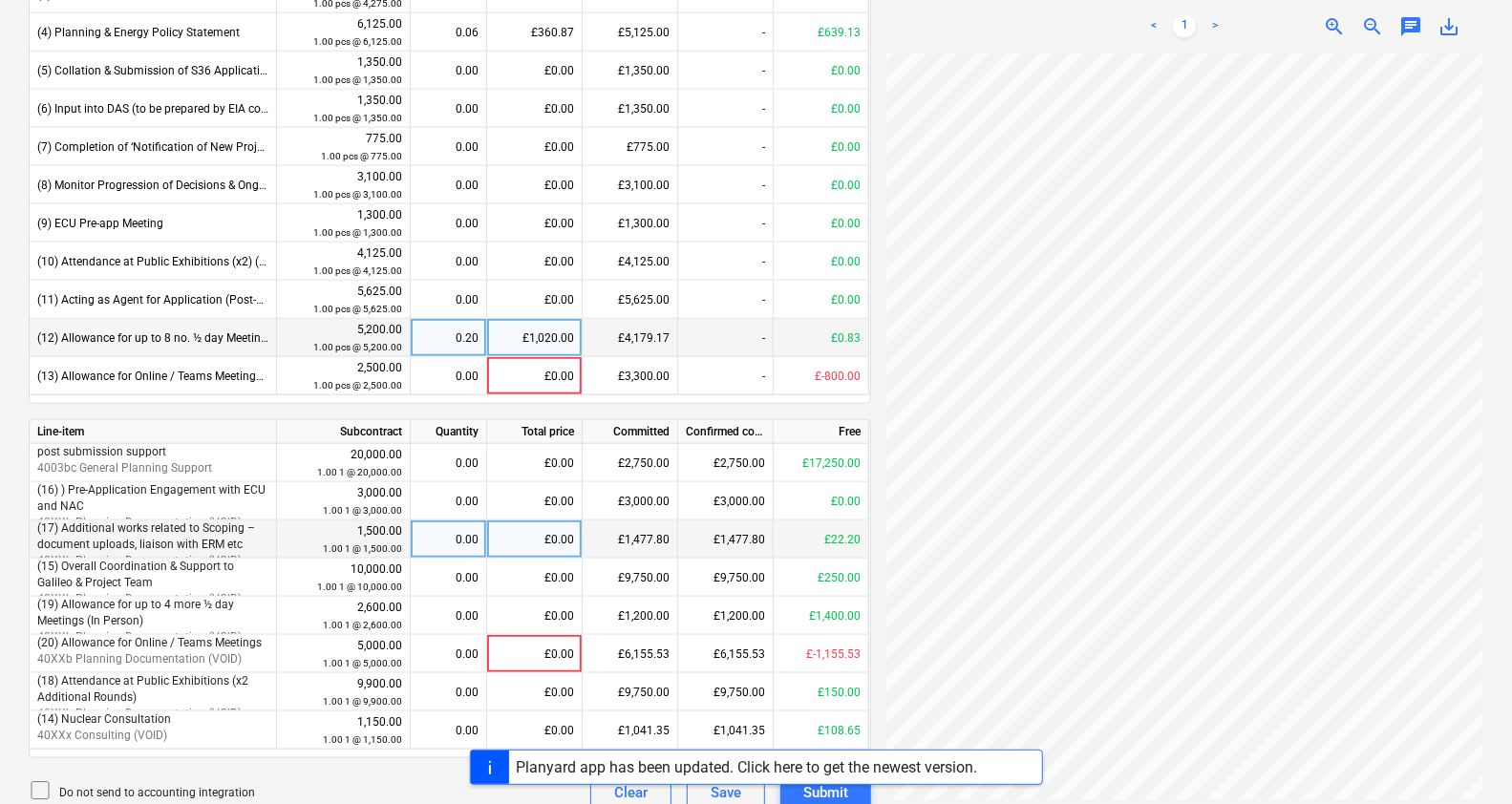
click at [510, 534] on div "£0.00" at bounding box center [534, 539] width 95 height 38
type input "22.20"
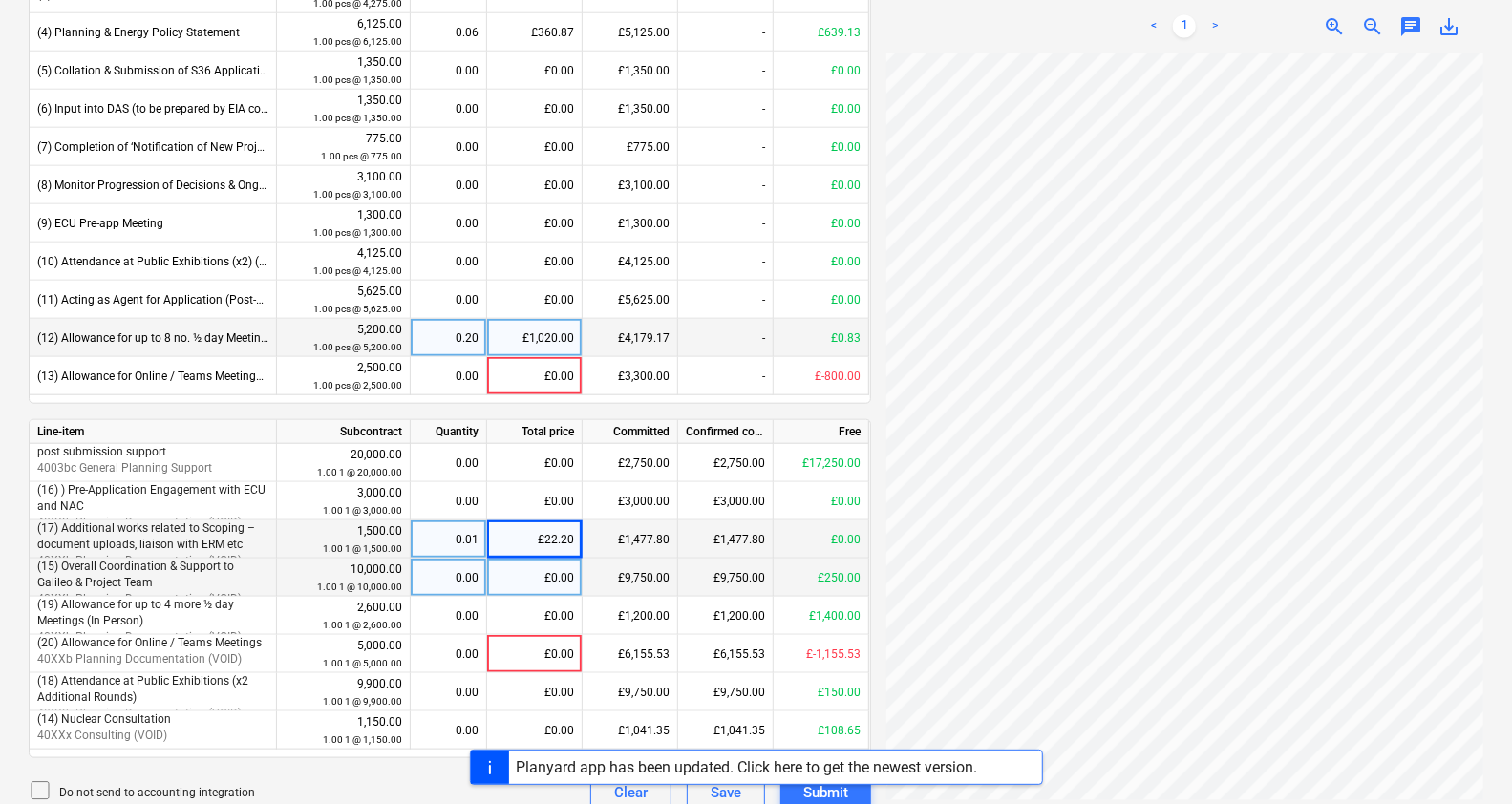
click at [518, 578] on div "£0.00" at bounding box center [534, 578] width 95 height 38
type input "250"
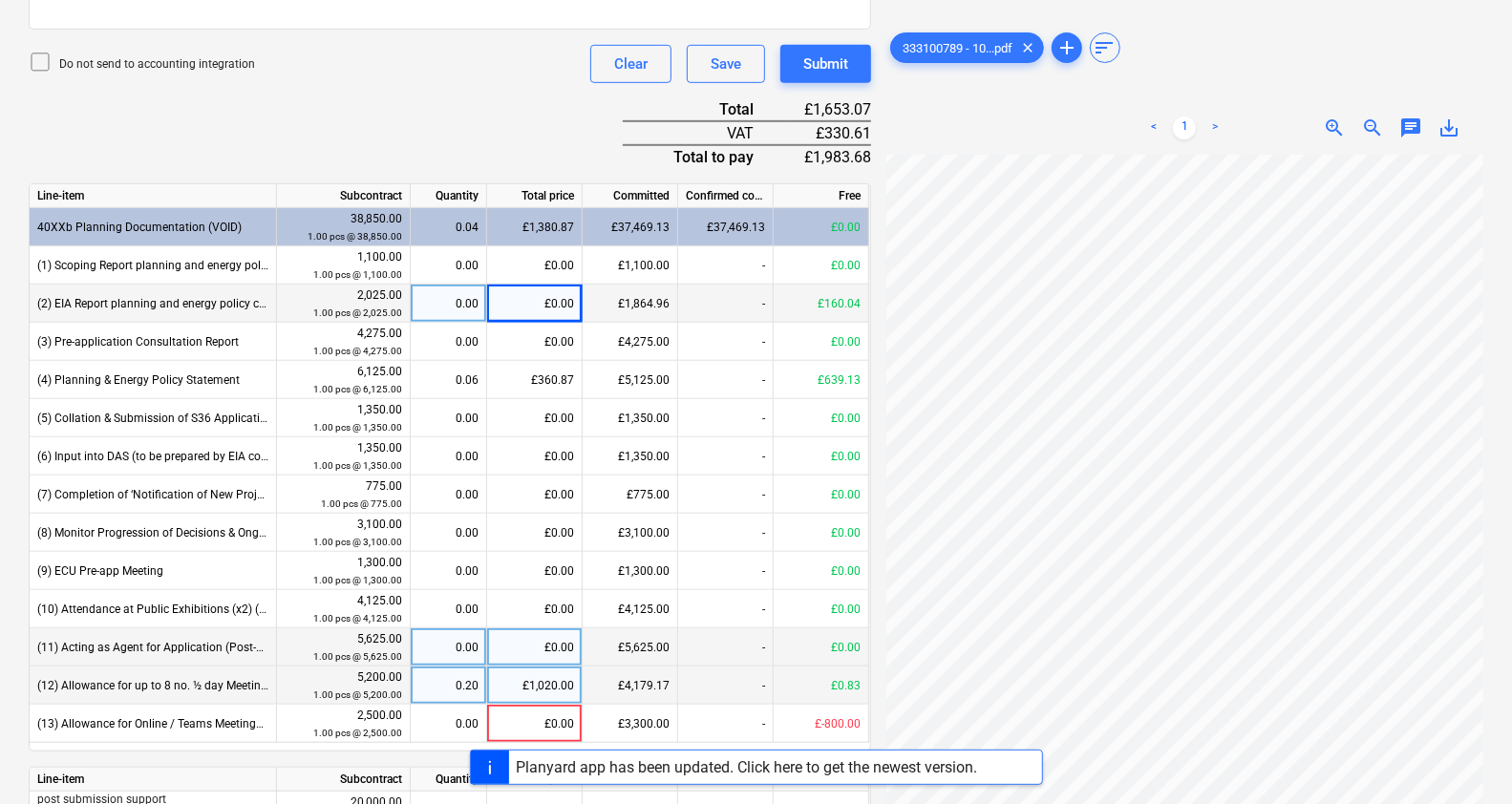
scroll to position [675, 0]
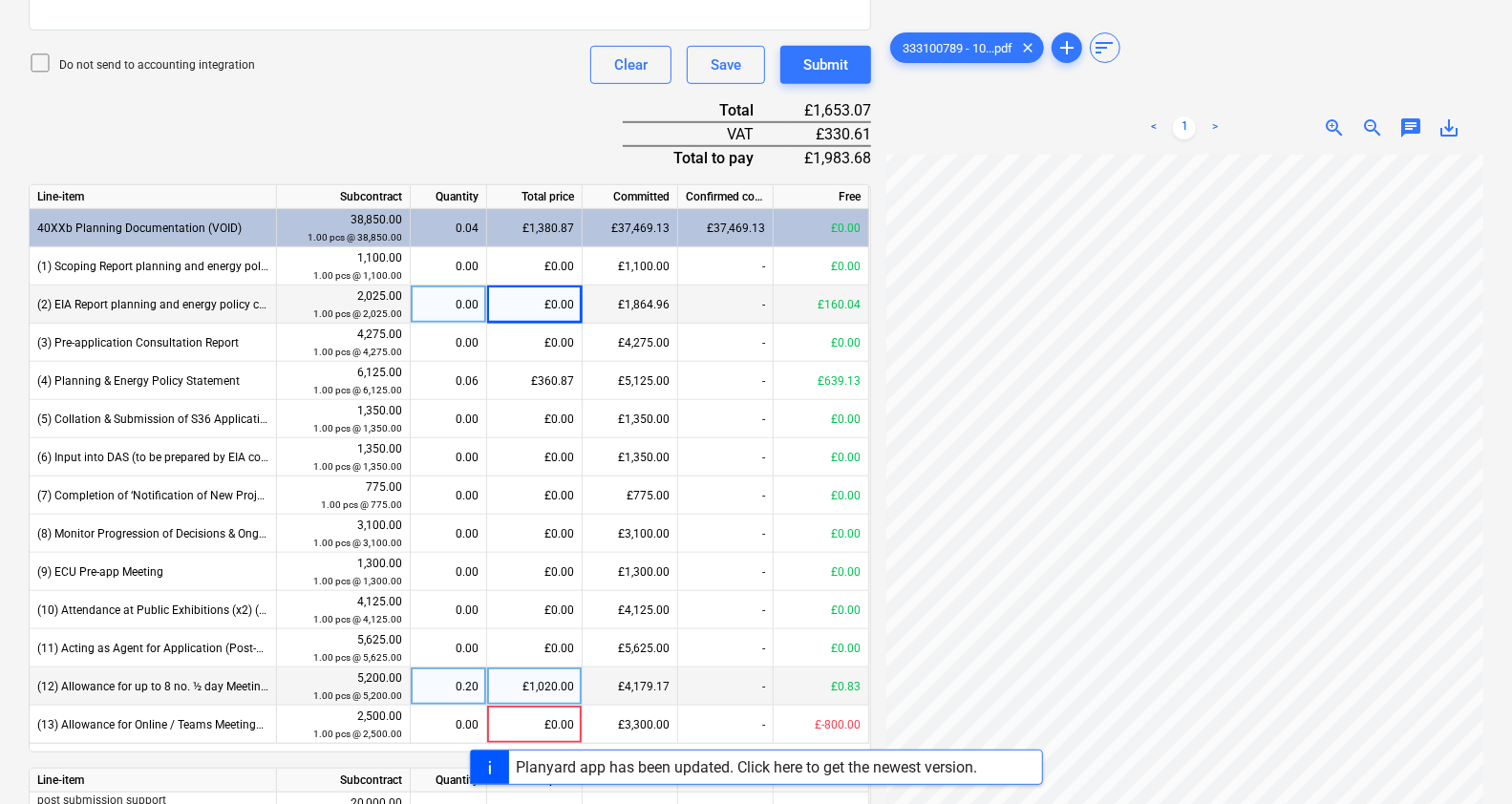
click at [554, 84] on div "Document name help 102327 Invoice number (optional) help 102327 Invoice date he…" at bounding box center [449, 390] width 842 height 1538
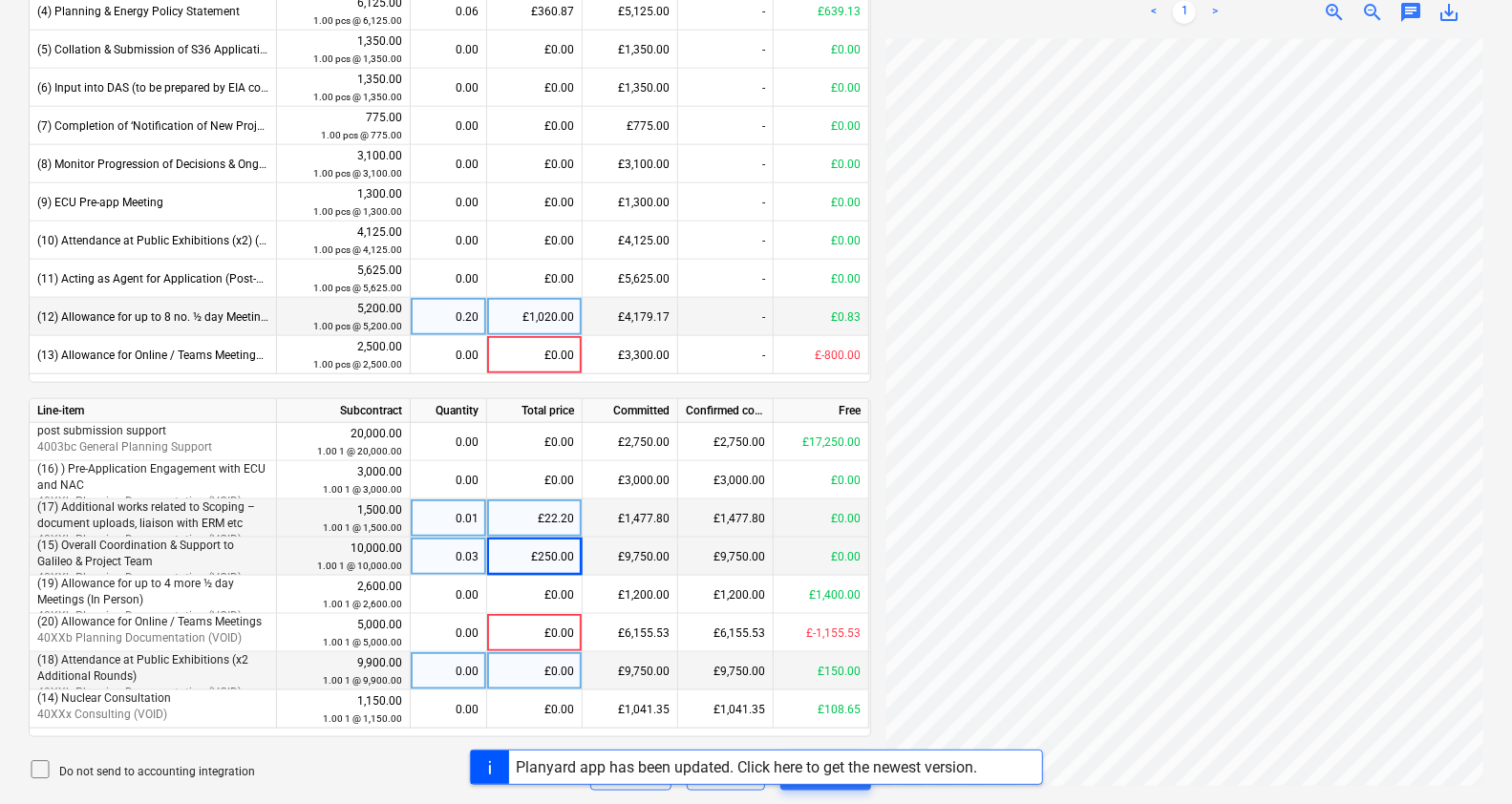
click at [541, 669] on div "£0.00" at bounding box center [534, 671] width 95 height 38
type input "150"
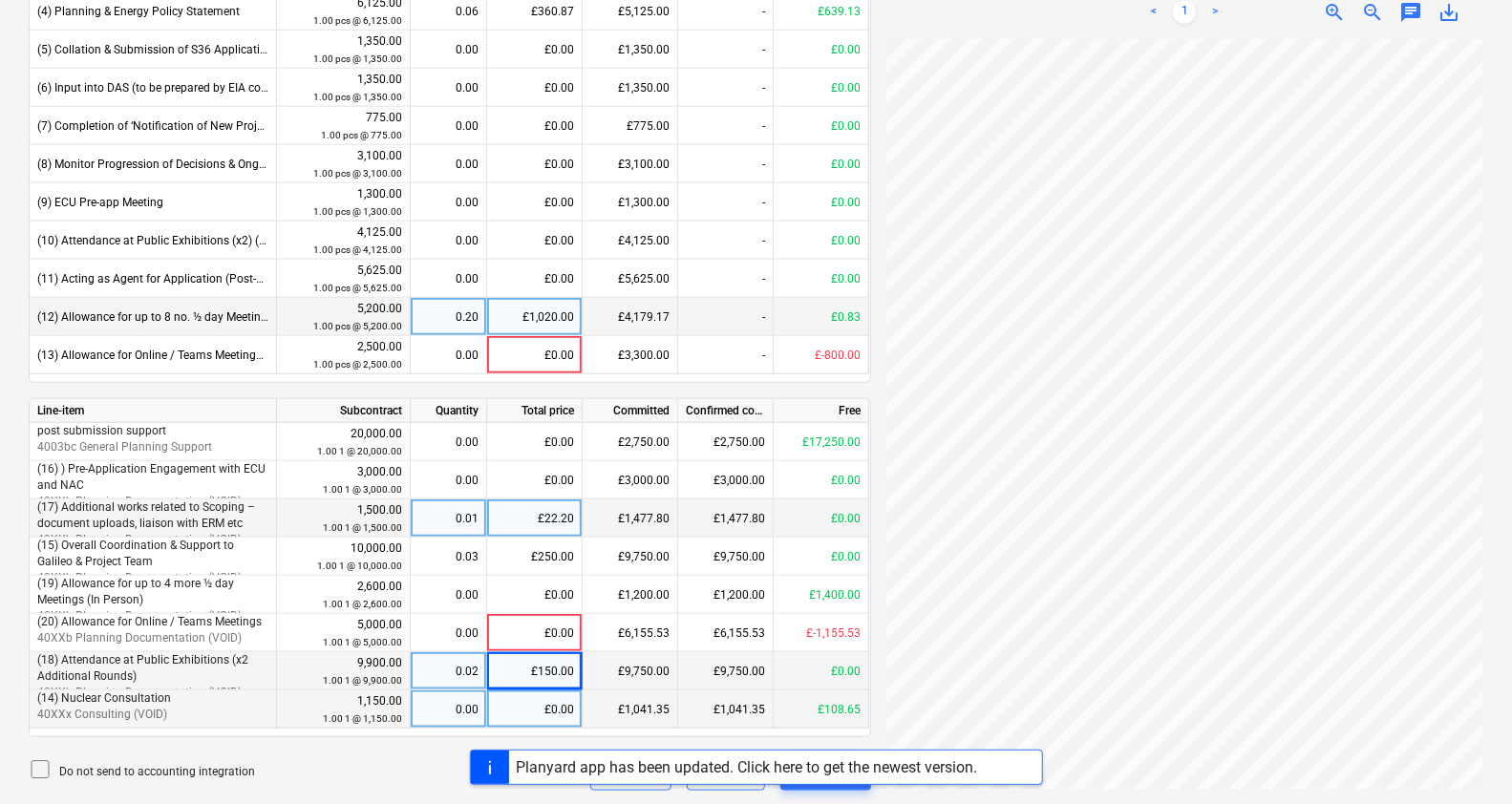
click at [536, 711] on div "£0.00" at bounding box center [534, 709] width 95 height 38
type input "108.65"
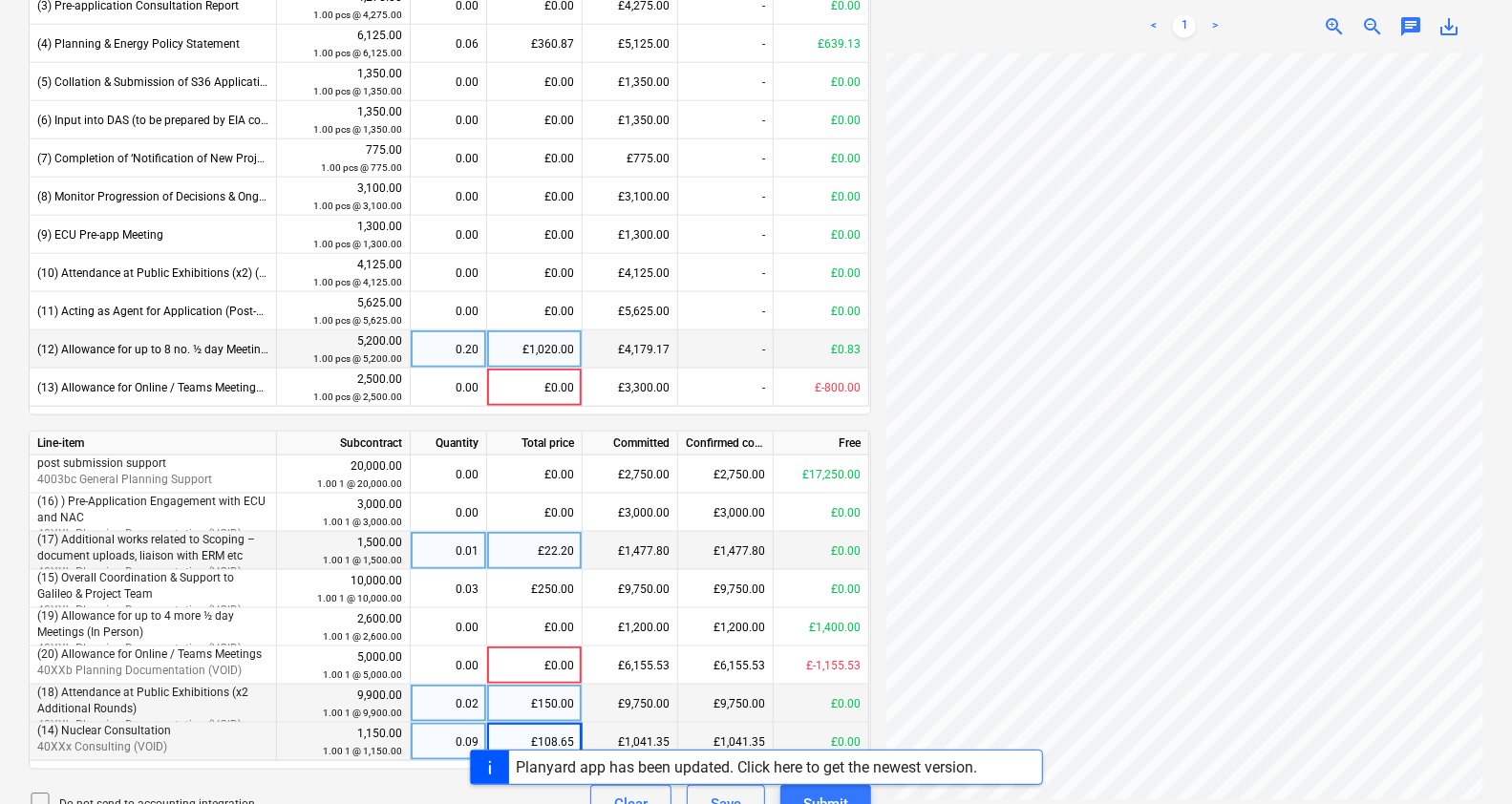
scroll to position [1029, 0]
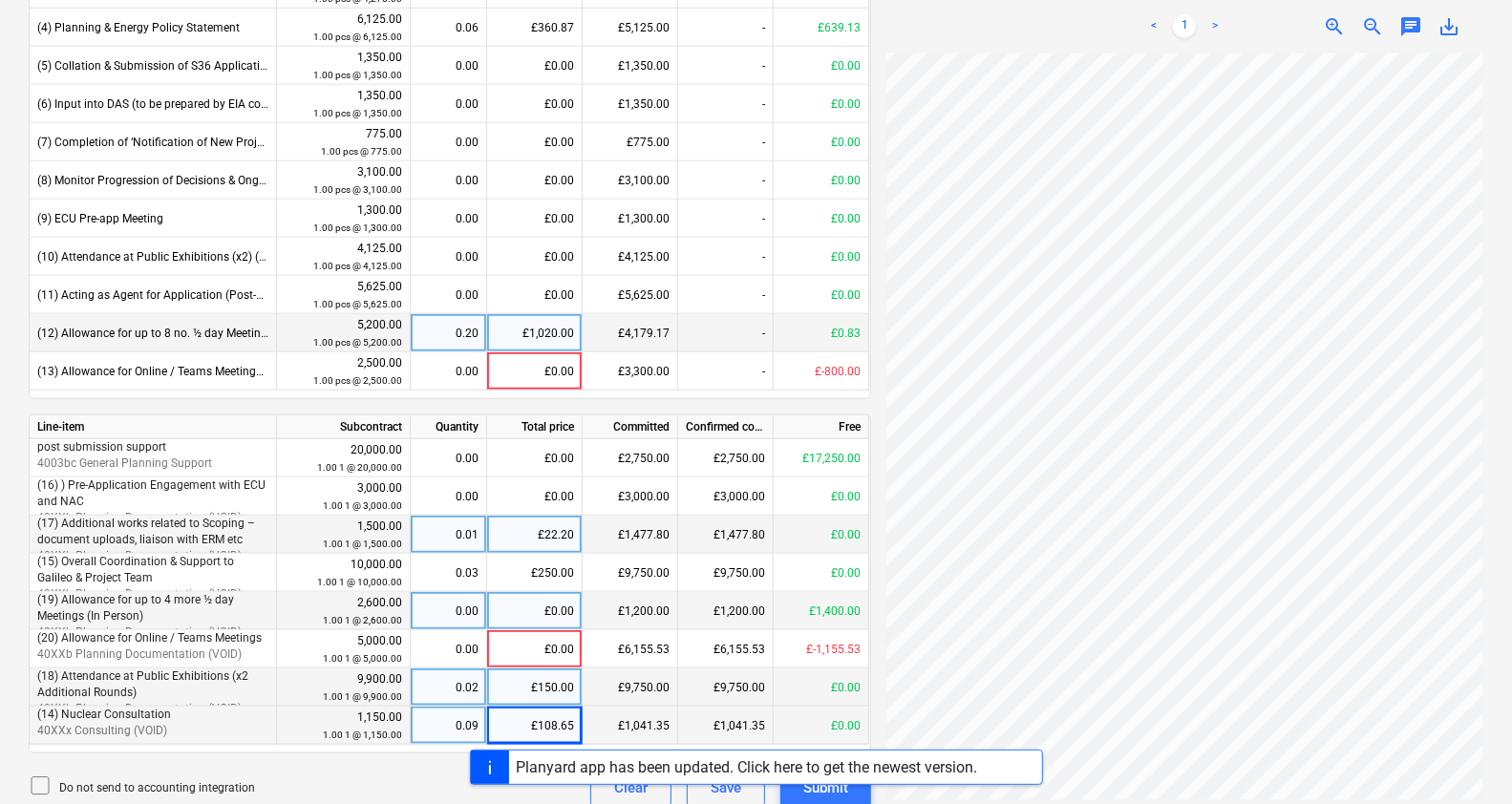
click at [518, 601] on div "£0.00" at bounding box center [534, 611] width 95 height 38
type input "1400"
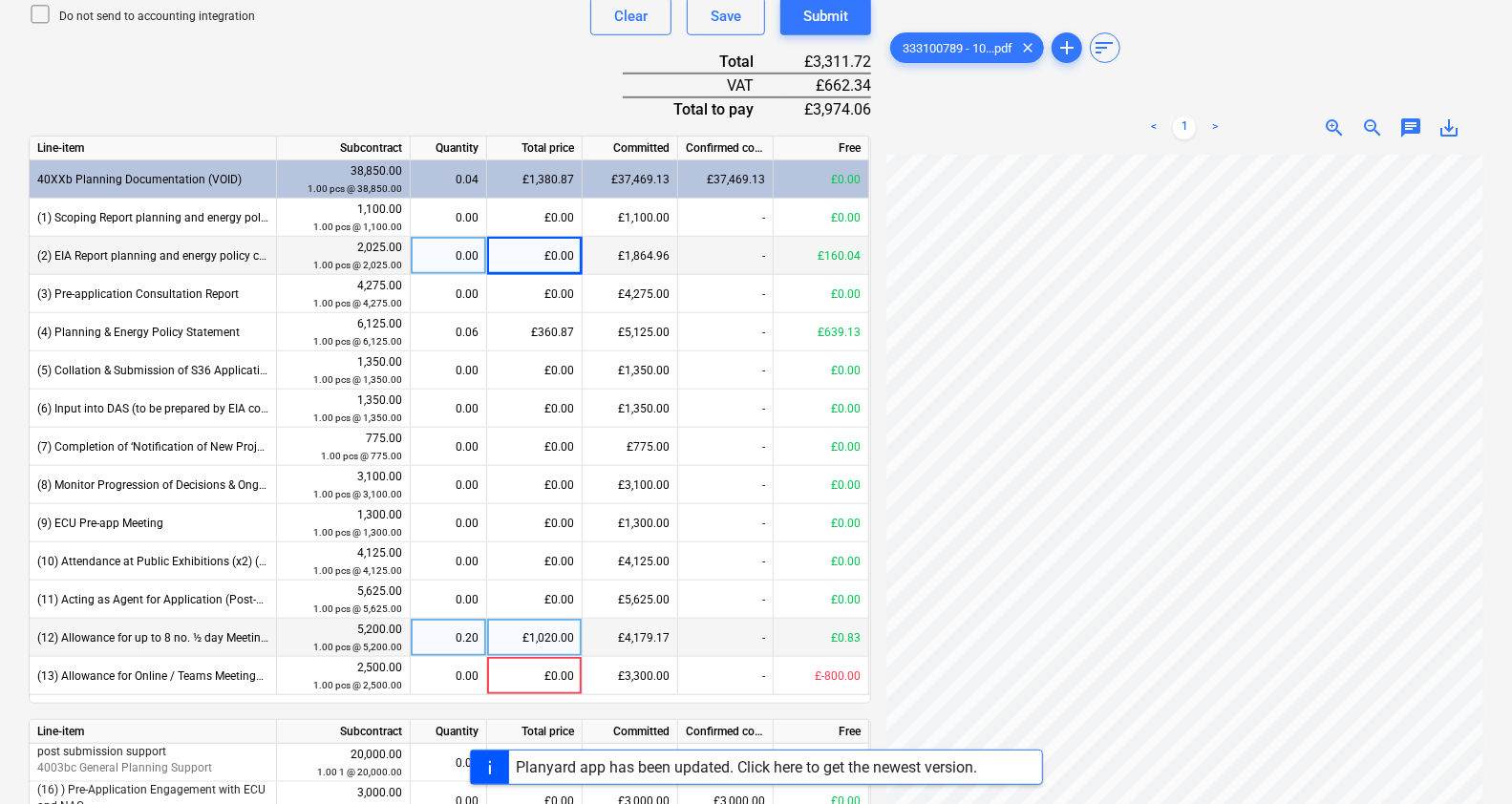
scroll to position [719, 0]
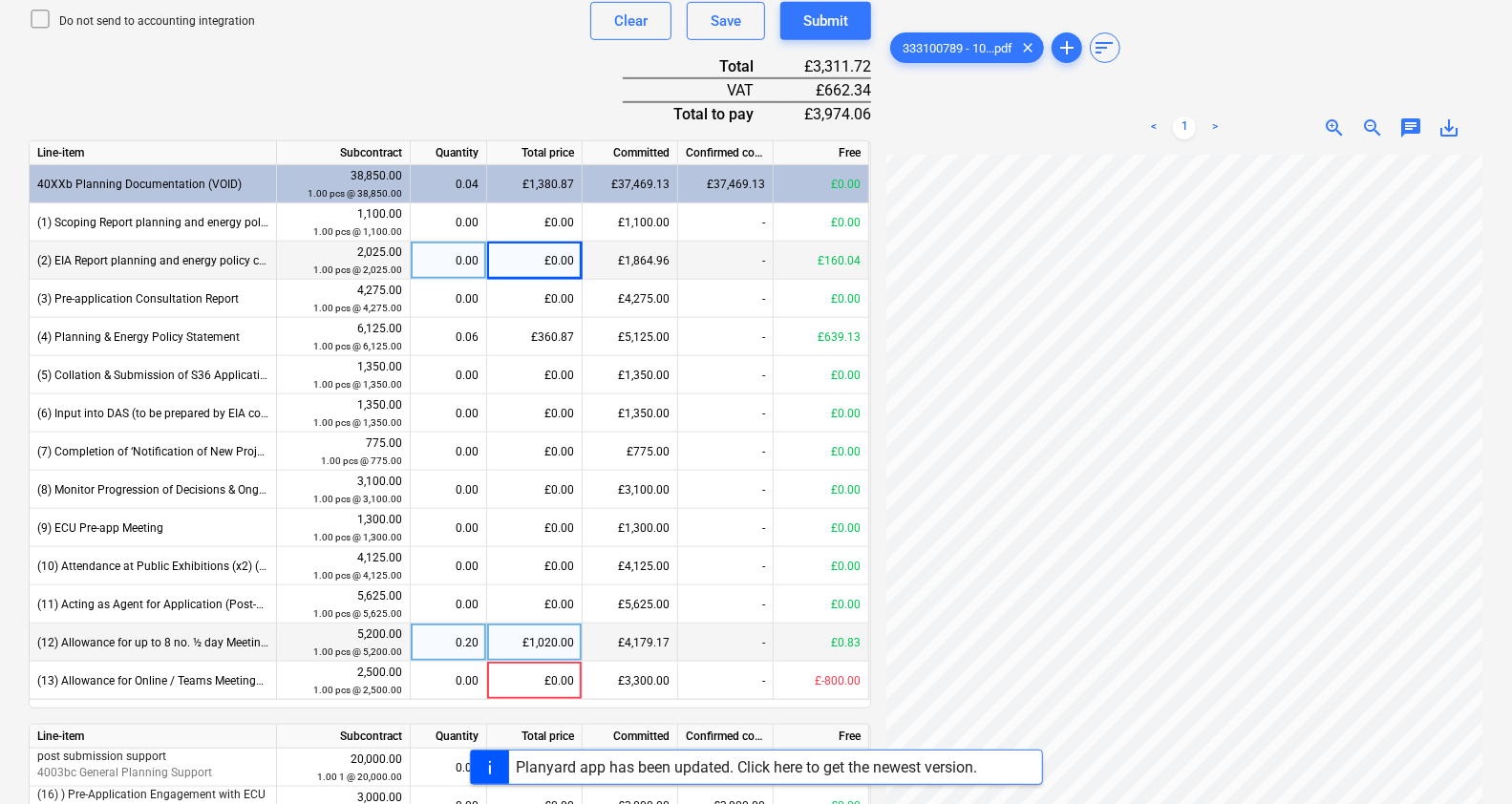
click at [438, 27] on div "Do not send to accounting integration Clear Save Submit" at bounding box center [449, 21] width 842 height 38
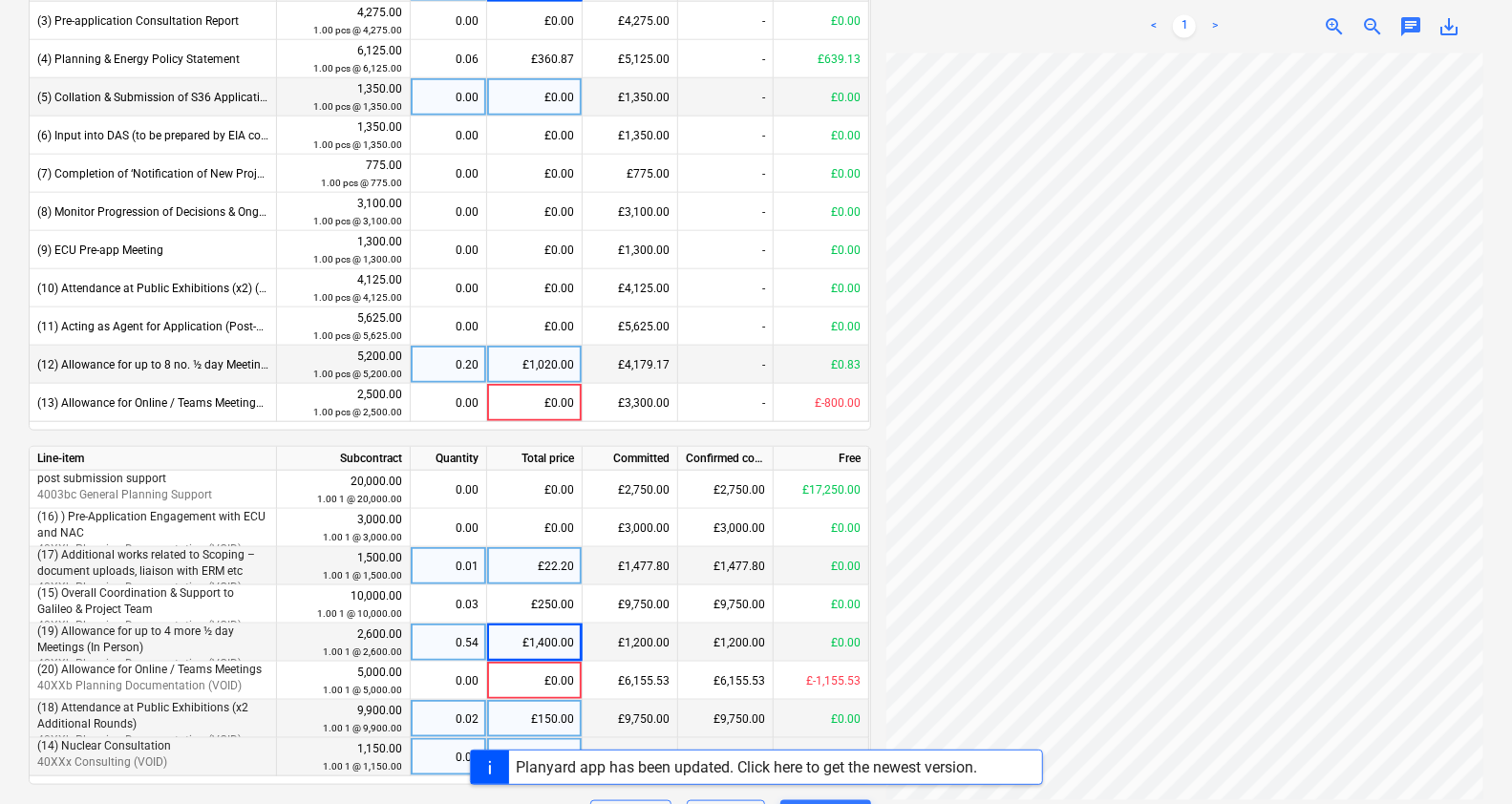
scroll to position [1001, 0]
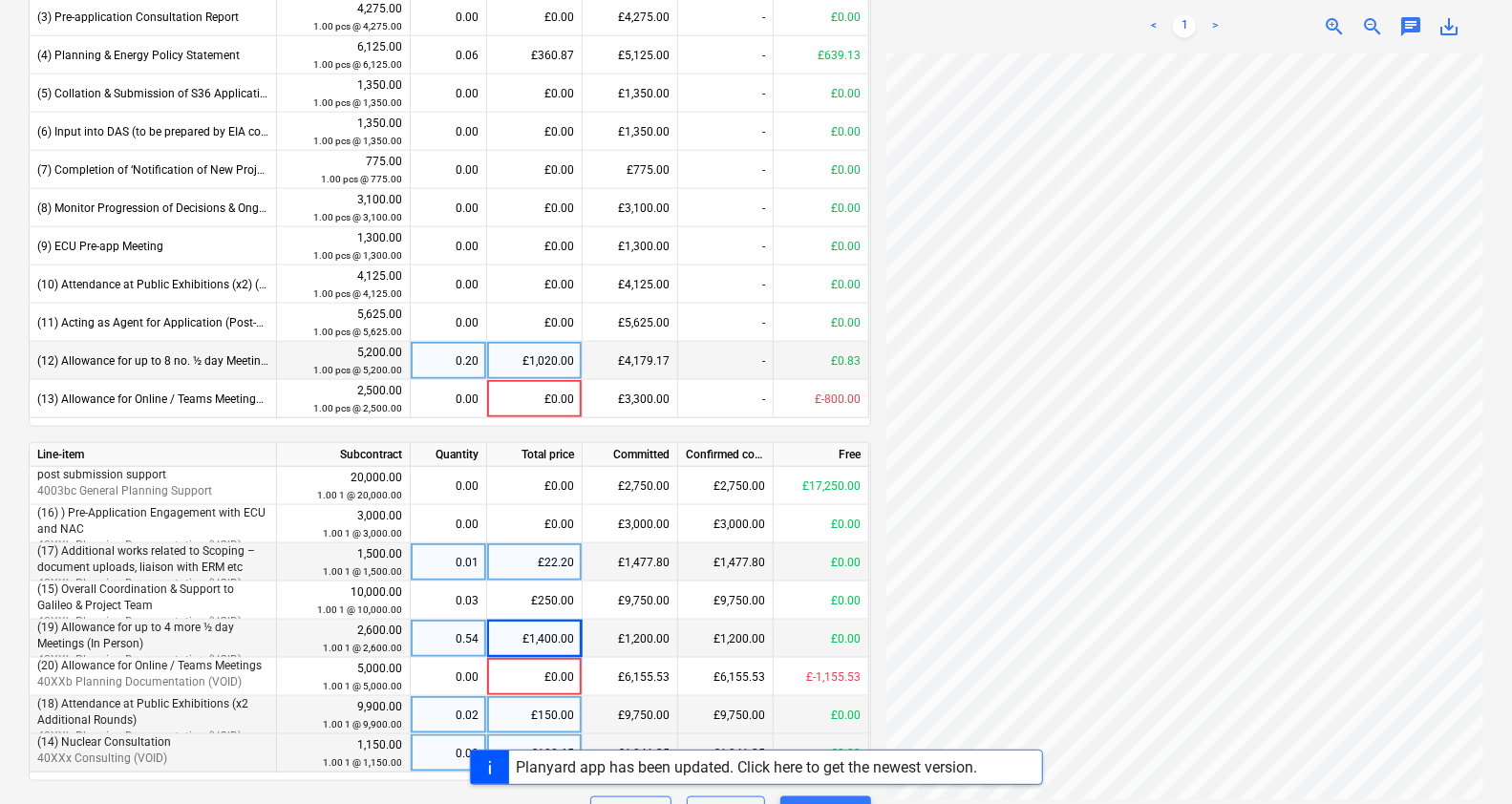
click at [551, 637] on div "£1,400.00" at bounding box center [534, 638] width 95 height 38
click at [559, 637] on input "1400" at bounding box center [534, 638] width 94 height 37
type input "1100"
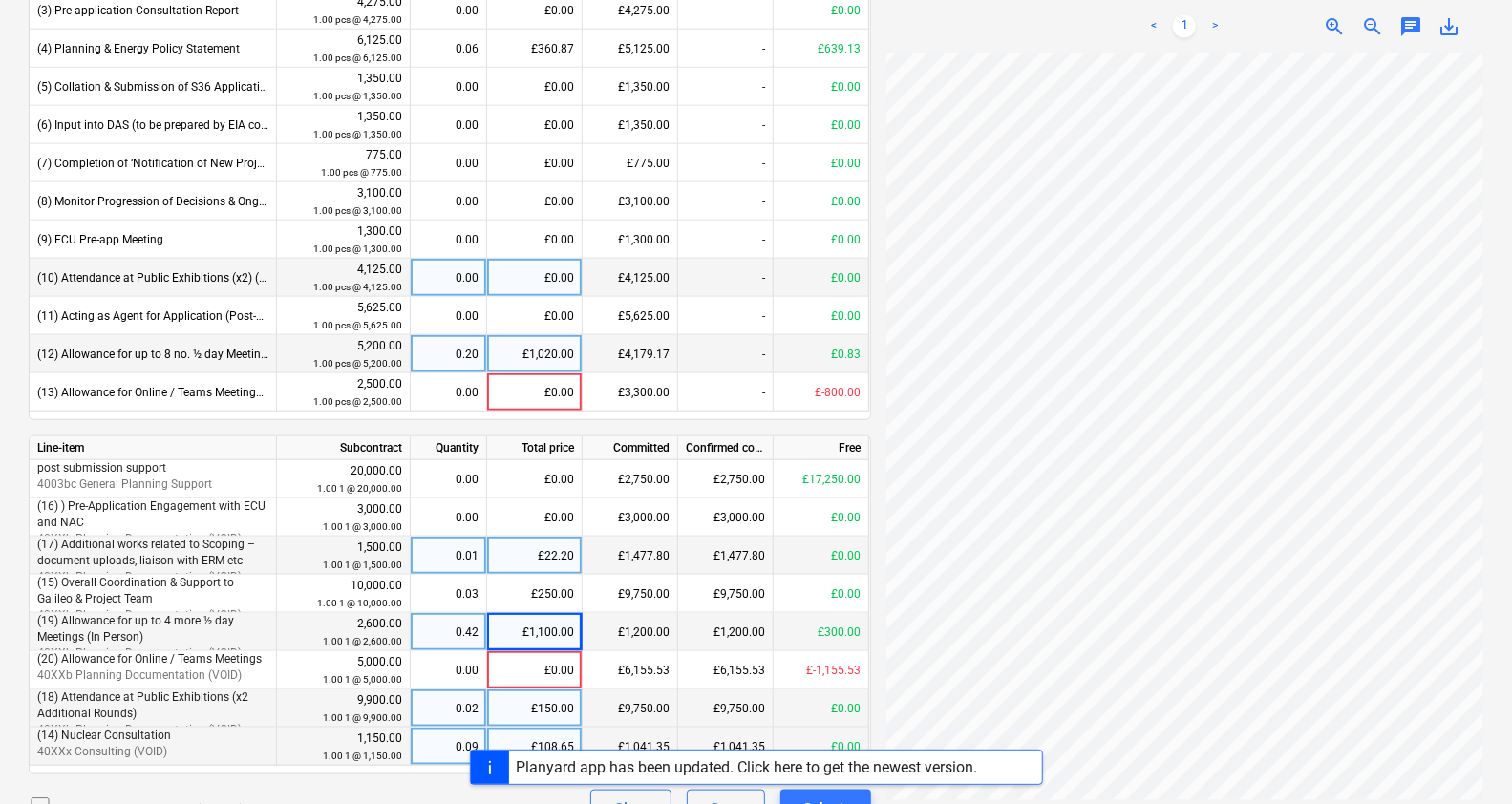
scroll to position [1012, 0]
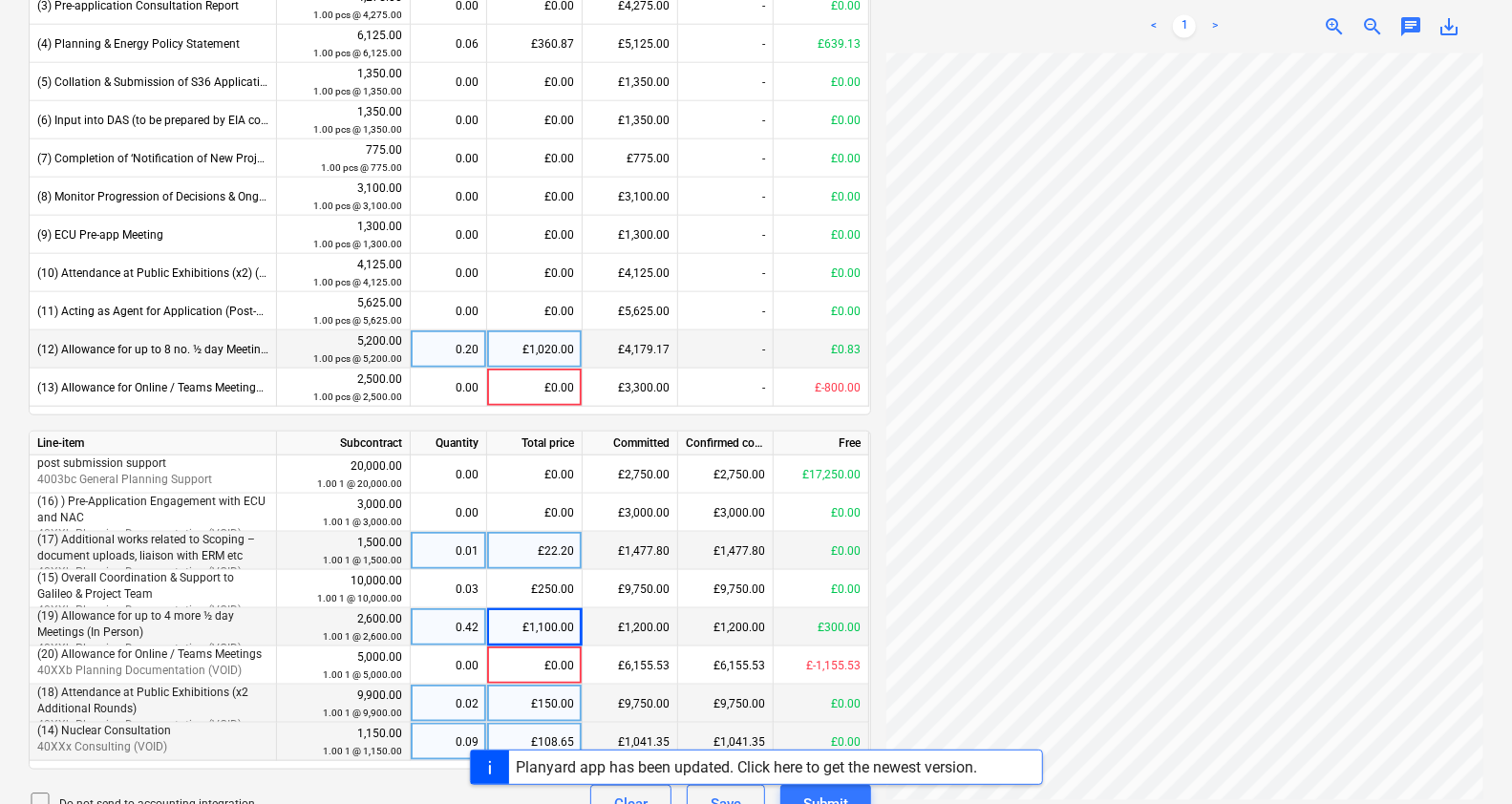
click at [552, 628] on div "£1,100.00" at bounding box center [534, 627] width 95 height 38
click at [572, 625] on input "1100" at bounding box center [534, 627] width 94 height 37
type input "1100.91"
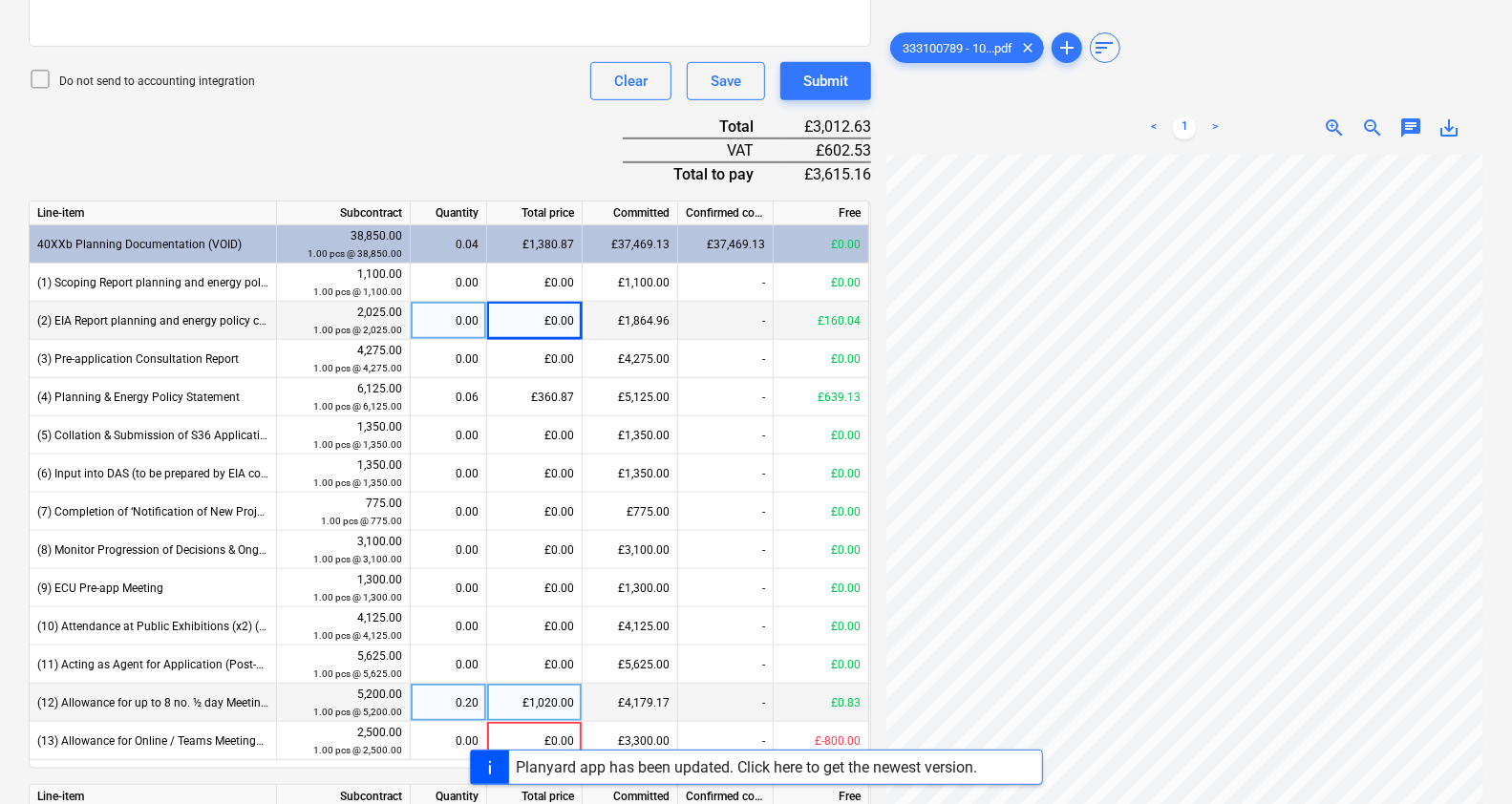
scroll to position [662, 0]
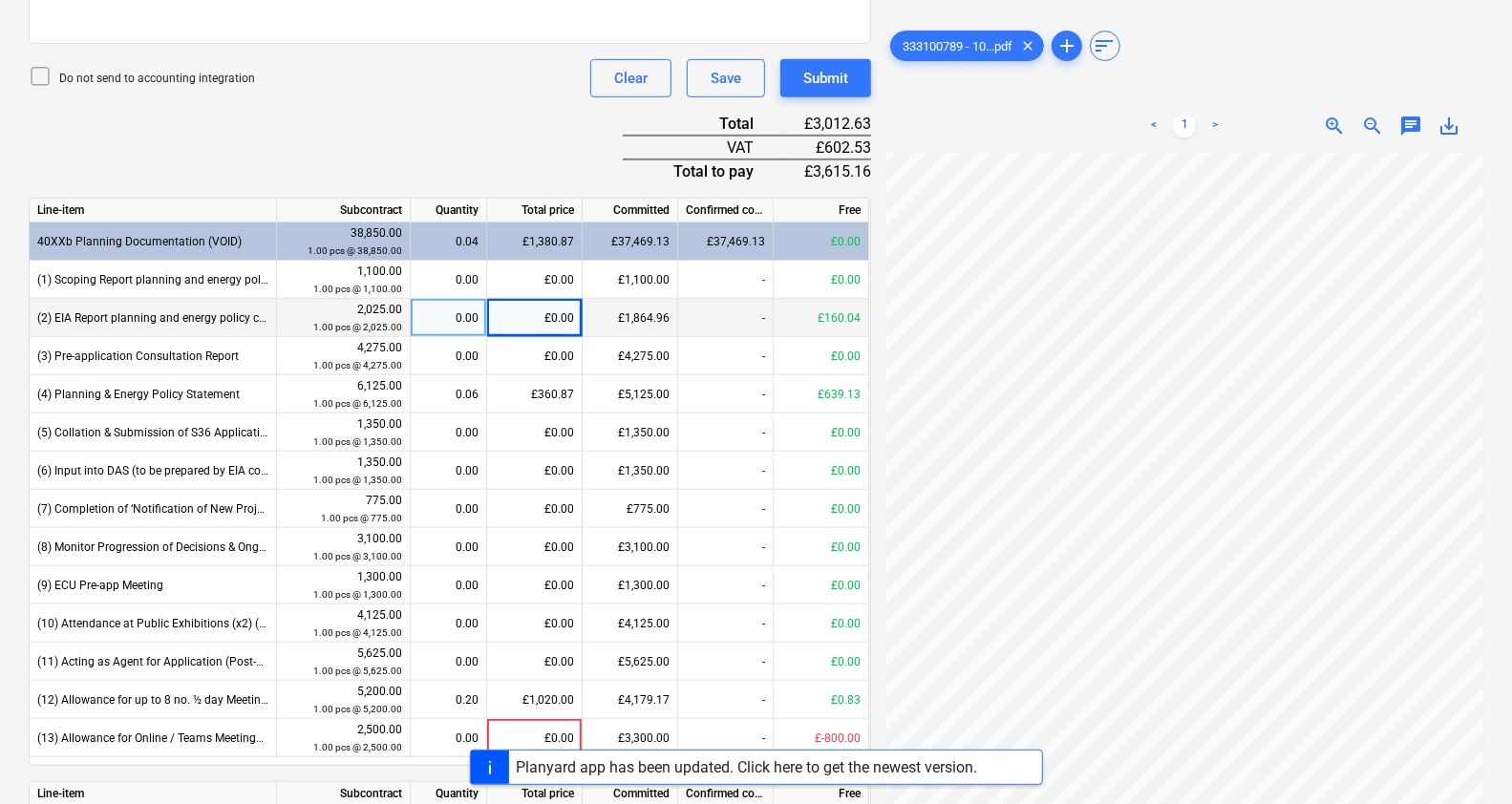
click at [364, 94] on div "Do not send to accounting integration Clear Save Submit" at bounding box center [449, 77] width 842 height 38
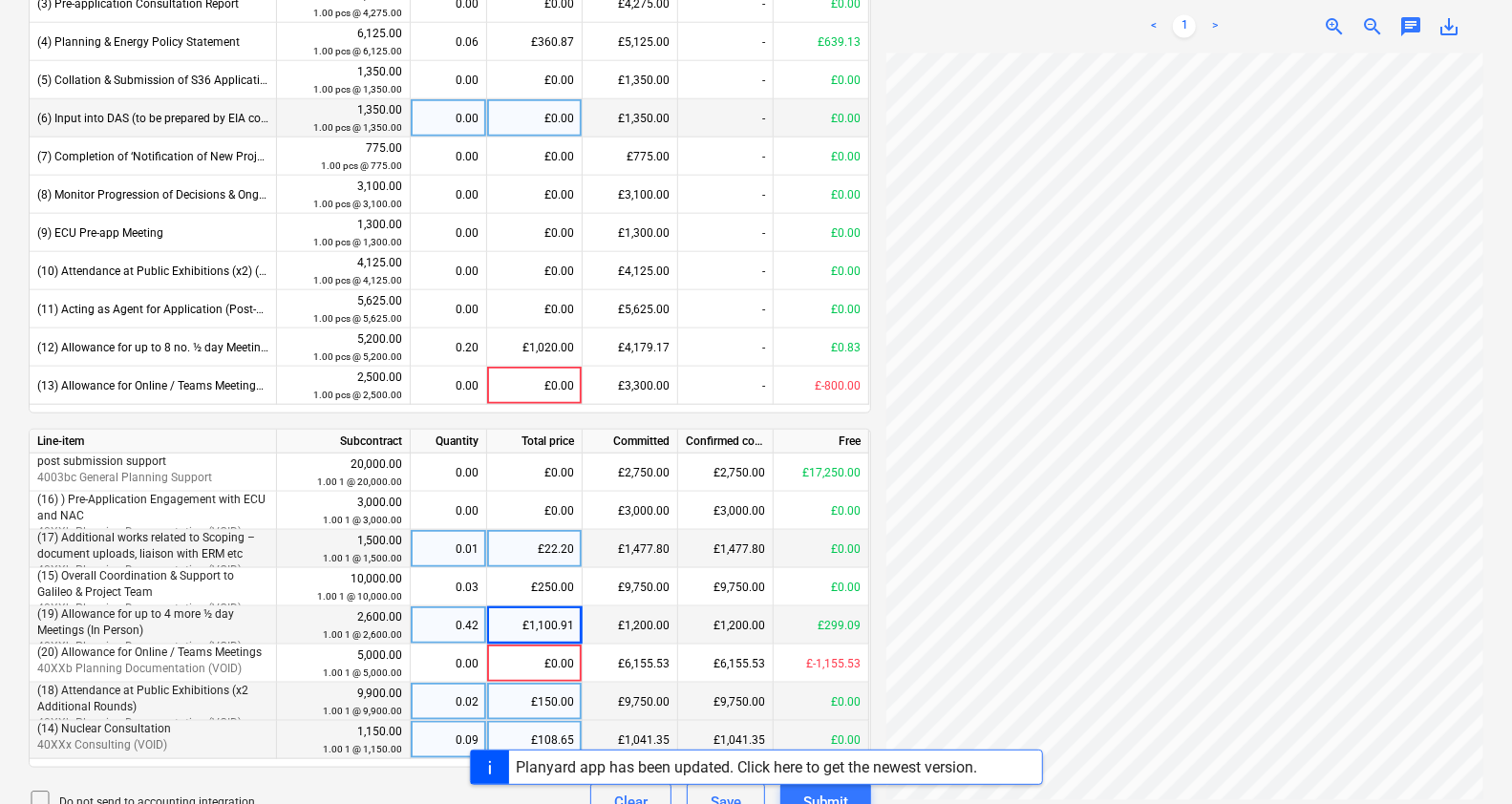
scroll to position [1044, 0]
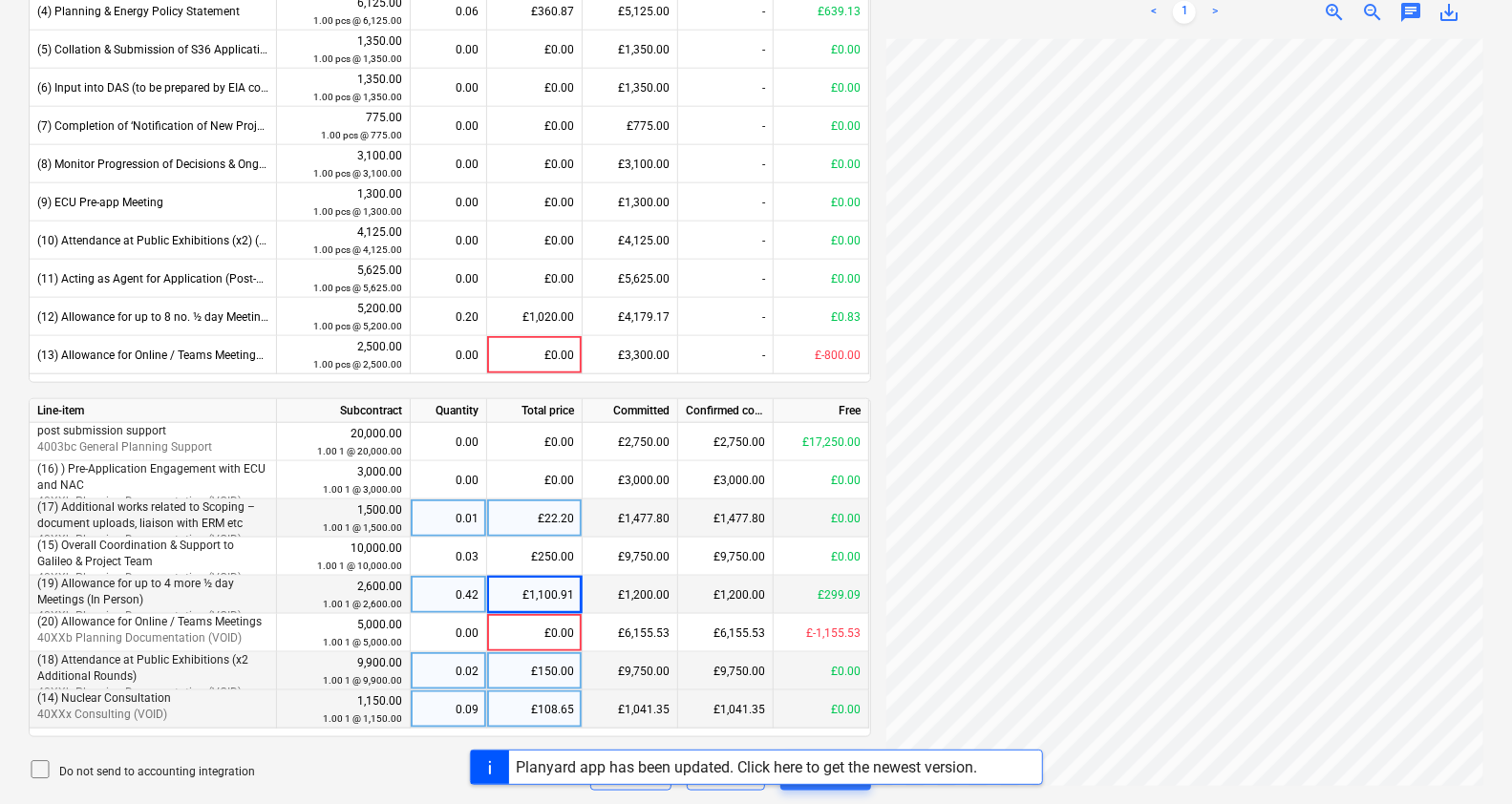
click at [567, 593] on div "£1,100.91" at bounding box center [534, 594] width 95 height 38
click at [567, 593] on input "1100.91" at bounding box center [534, 594] width 94 height 37
type input "1100.81"
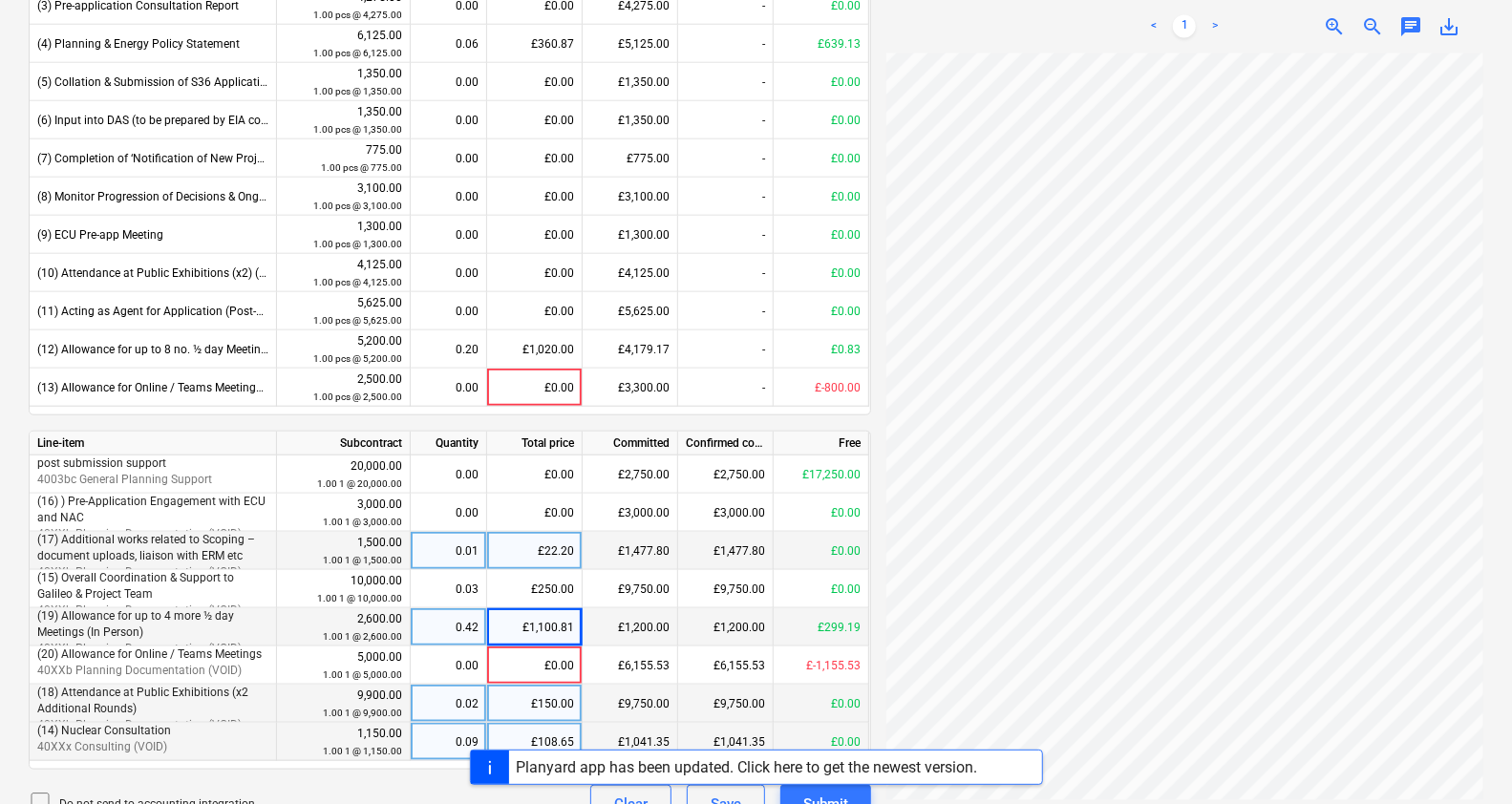
scroll to position [1020, 0]
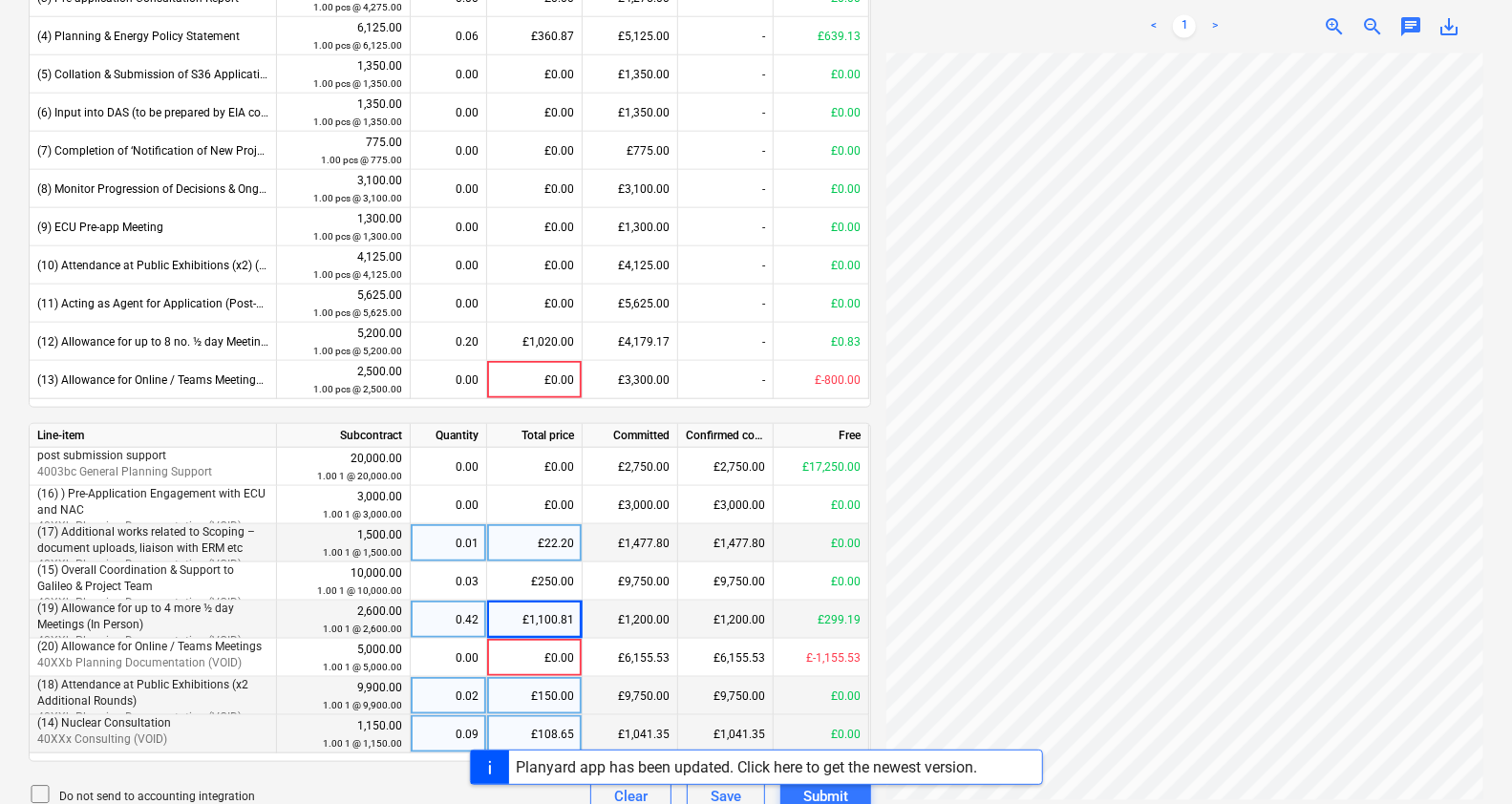
click at [570, 611] on div "£1,100.81" at bounding box center [534, 620] width 95 height 38
click at [570, 611] on input "1100.81" at bounding box center [534, 620] width 94 height 37
type input "1100.74"
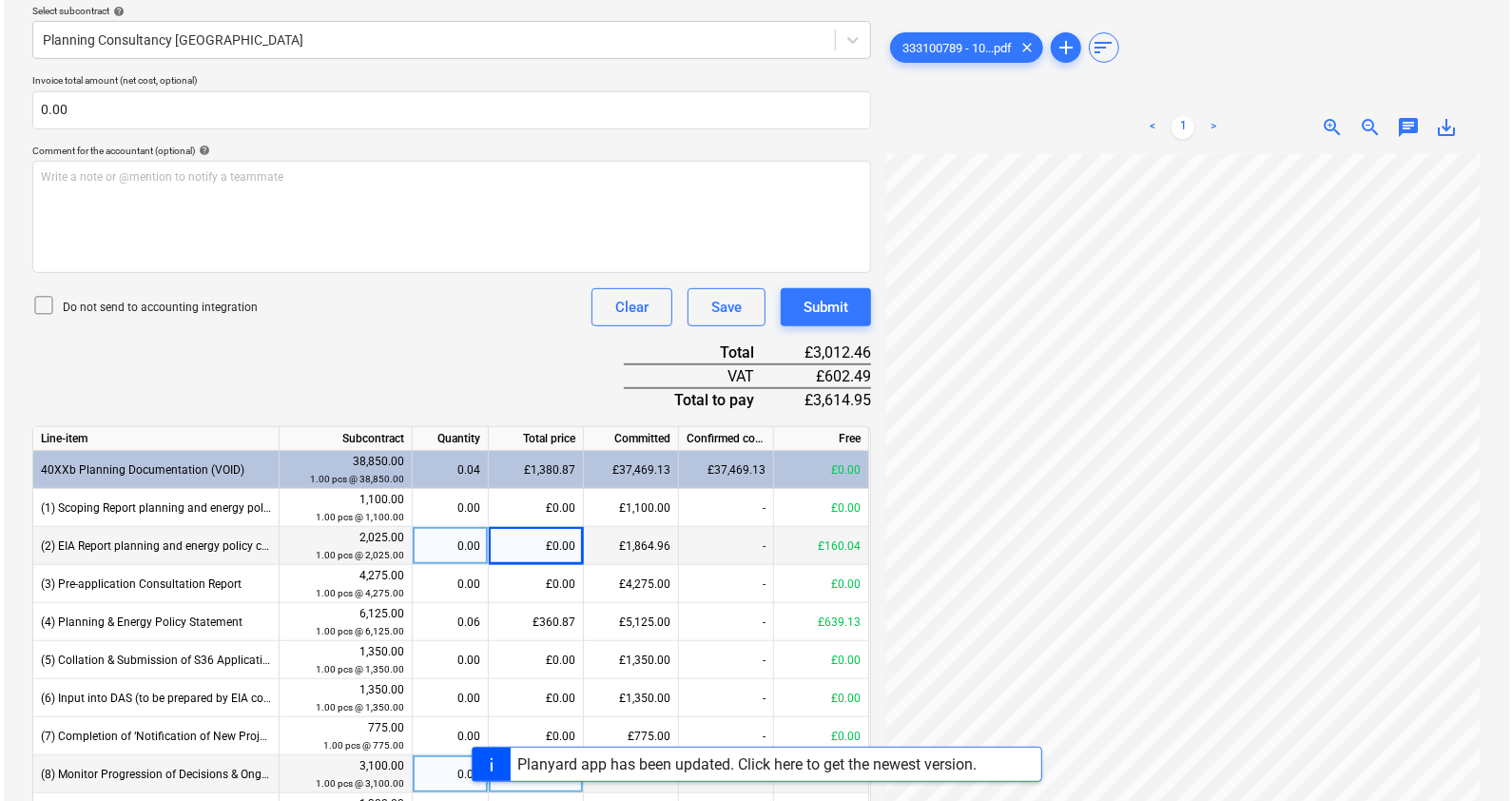
scroll to position [428, 0]
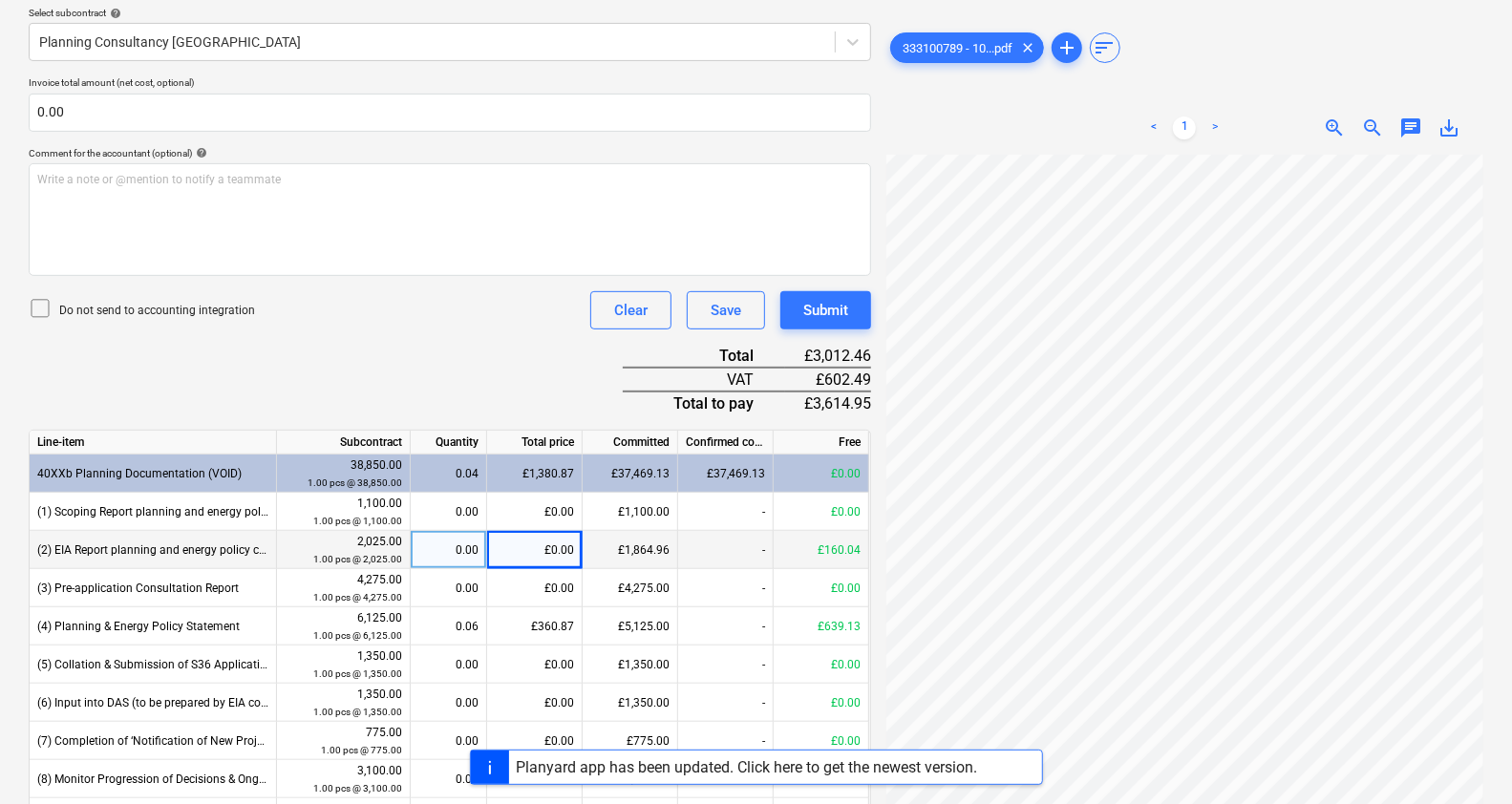
click at [425, 331] on div "Document name help 102327 Invoice number (optional) help 102327 Invoice date he…" at bounding box center [449, 636] width 842 height 1538
click at [829, 320] on div "Submit" at bounding box center [826, 310] width 45 height 25
